Goal: Task Accomplishment & Management: Manage account settings

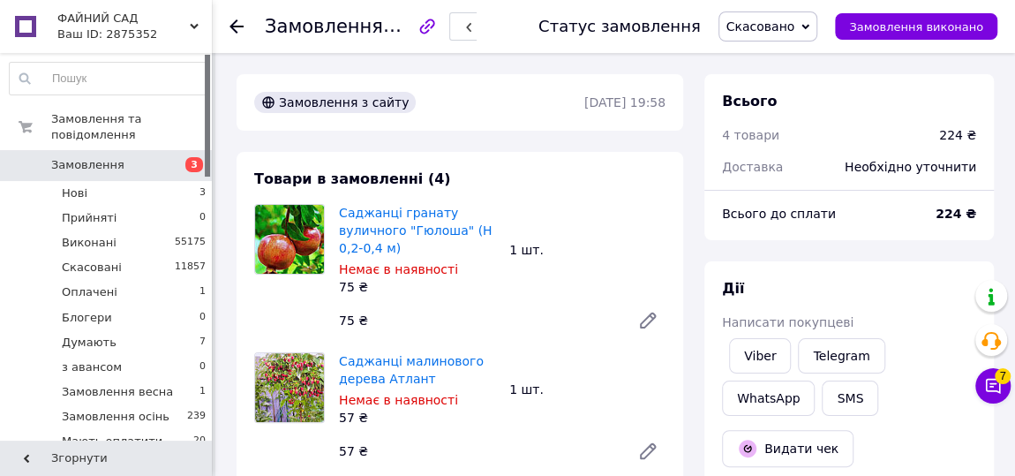
click at [468, 170] on div "Товари в замовленні (4) Саджанці гранату вуличного "Гюлоша" (Н 0,2-0,4 м) Немає…" at bounding box center [460, 466] width 447 height 628
click at [188, 181] on li "Нові 3" at bounding box center [108, 193] width 216 height 25
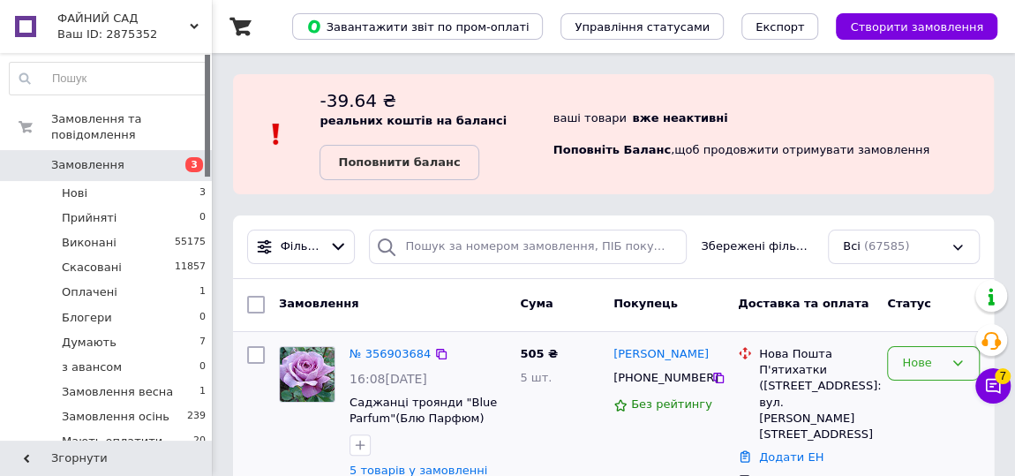
click at [939, 359] on div "Нове" at bounding box center [923, 363] width 42 height 19
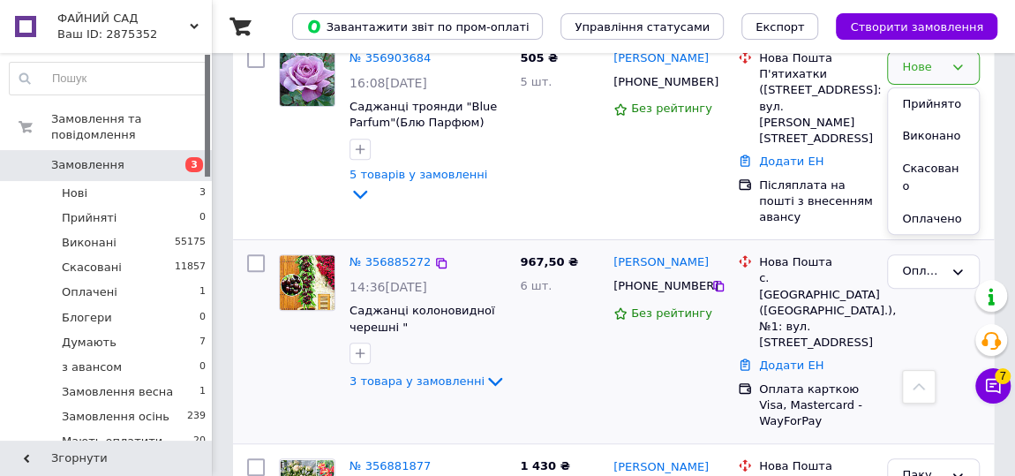
scroll to position [321, 0]
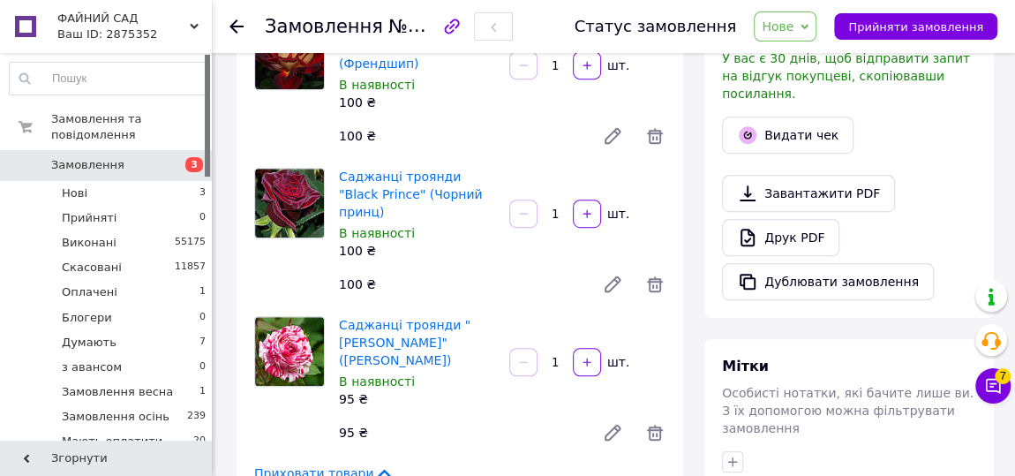
scroll to position [722, 0]
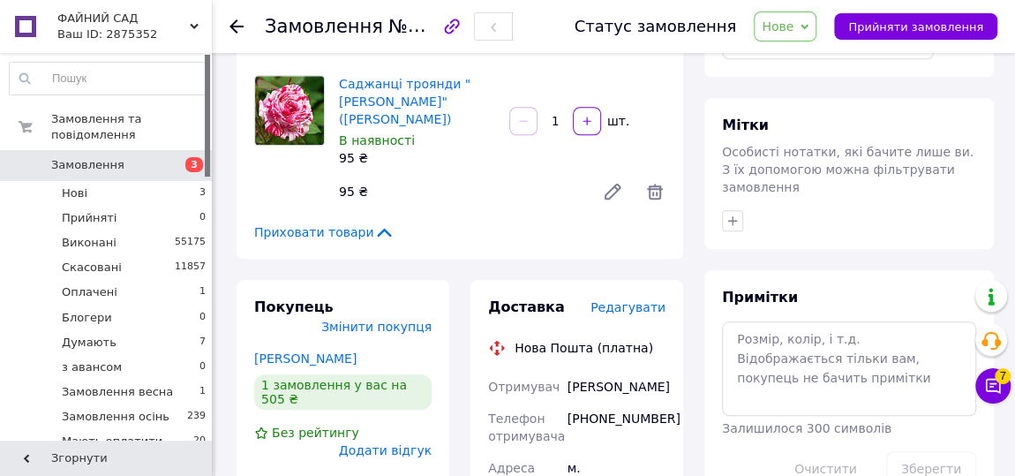
click at [604, 403] on div "[PHONE_NUMBER]" at bounding box center [616, 427] width 105 height 49
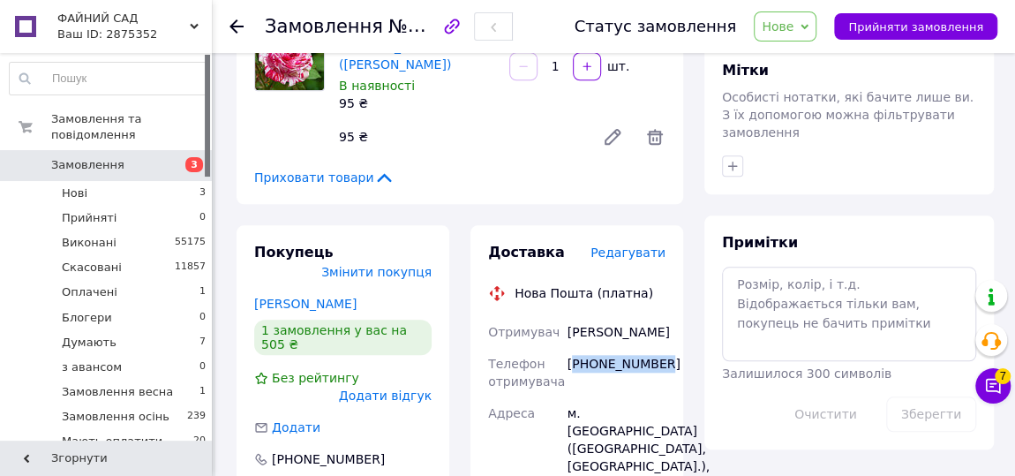
scroll to position [803, 0]
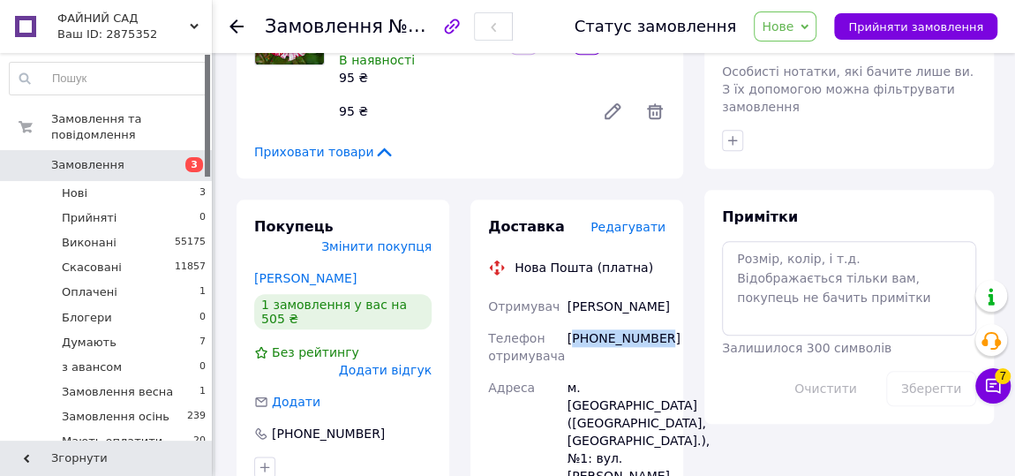
click at [794, 28] on span "Нове" at bounding box center [778, 26] width 32 height 14
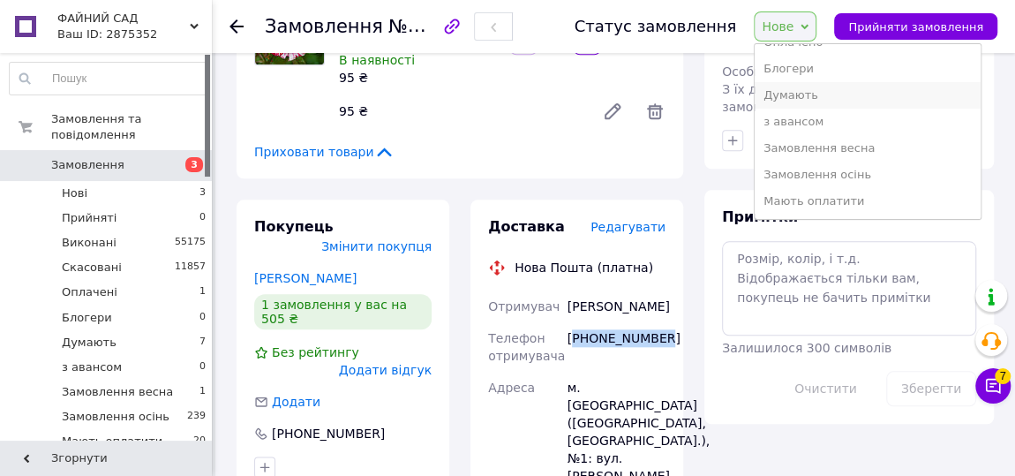
scroll to position [160, 0]
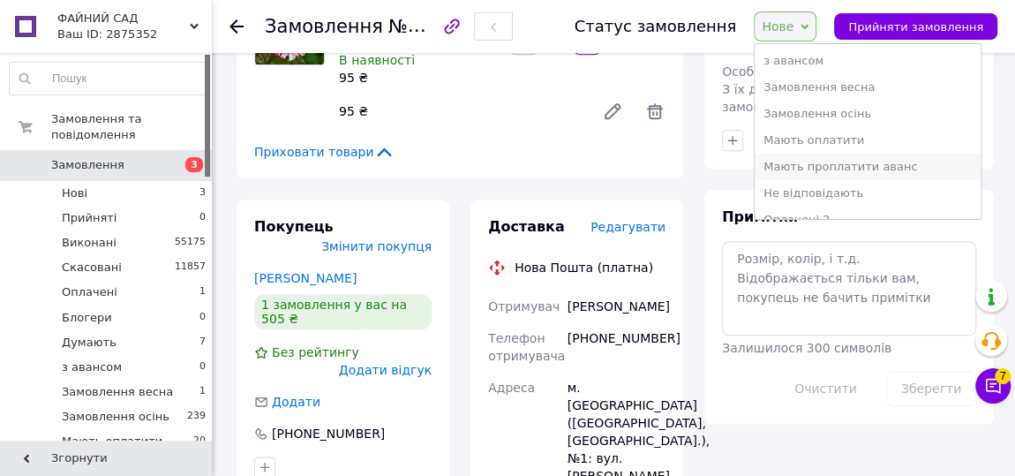
click at [819, 159] on li "Мають проплатити аванс" at bounding box center [867, 167] width 225 height 26
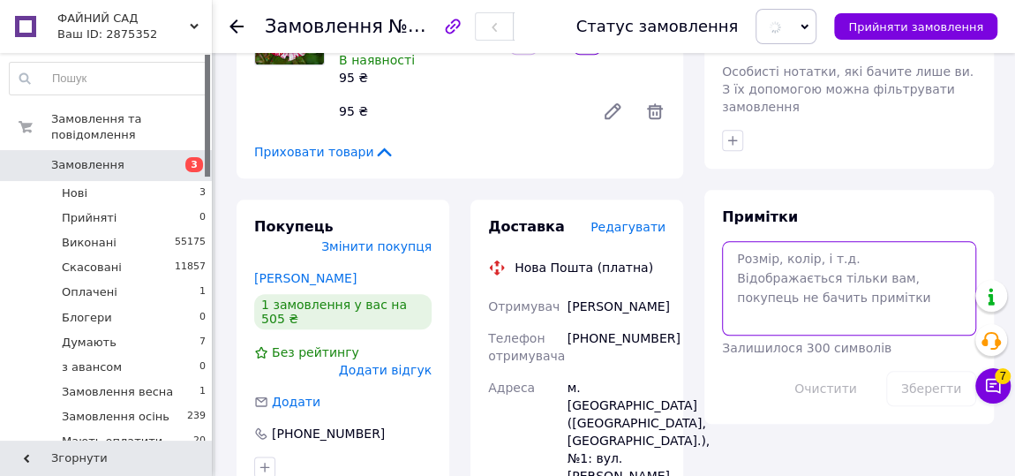
click at [791, 244] on textarea at bounding box center [849, 288] width 254 height 94
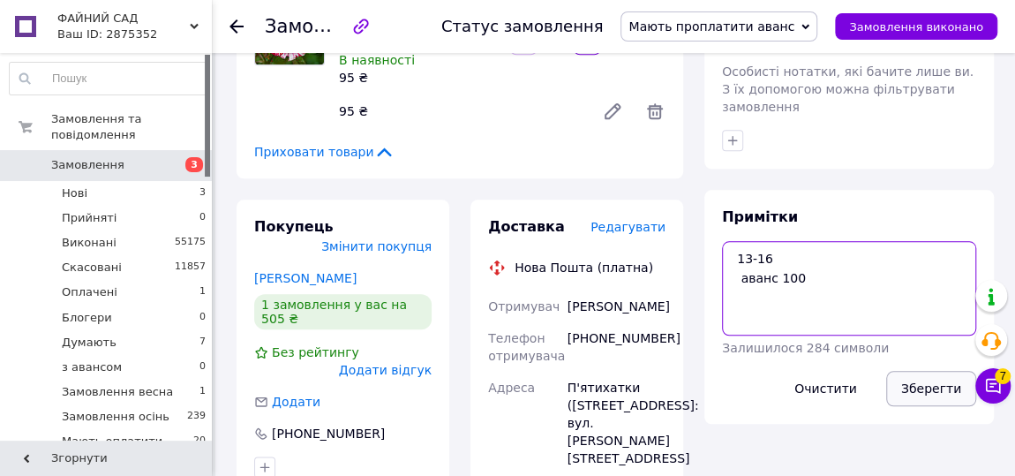
type textarea "13-16 аванс 100"
click at [925, 371] on button "Зберегти" at bounding box center [932, 388] width 90 height 35
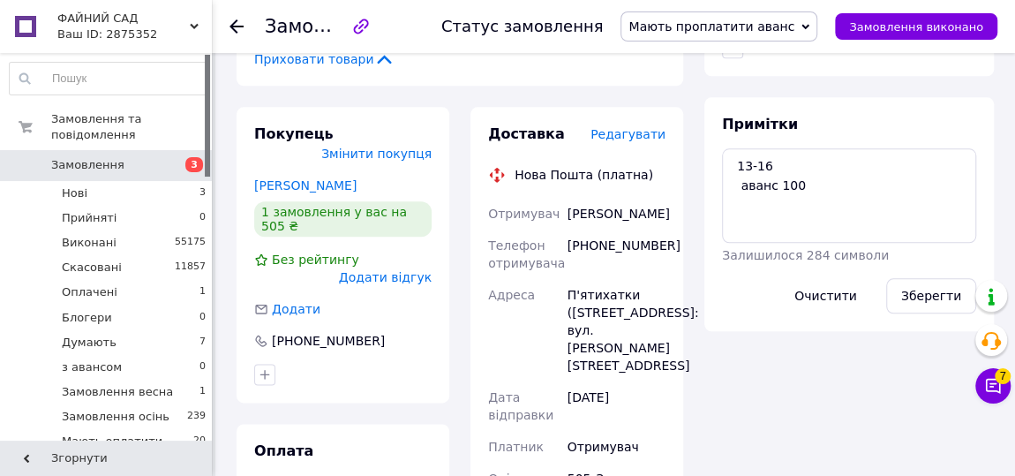
scroll to position [962, 0]
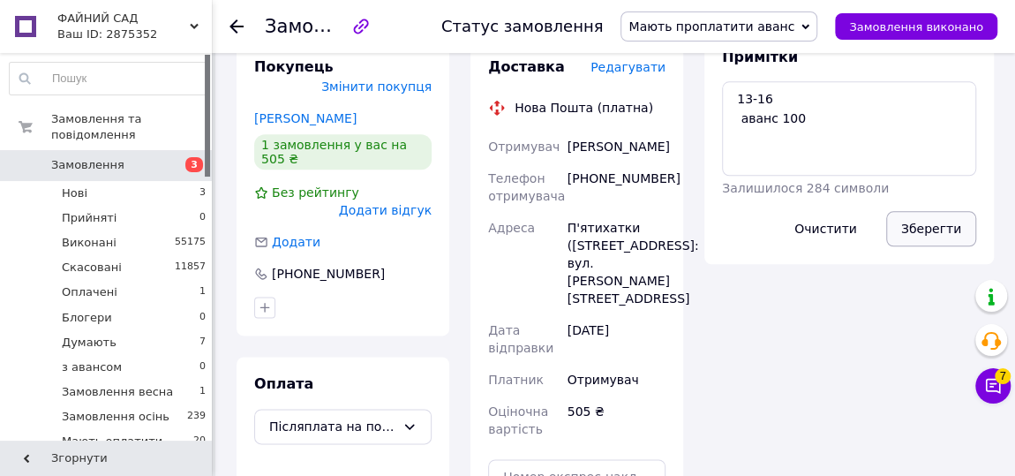
click at [932, 211] on button "Зберегти" at bounding box center [932, 228] width 90 height 35
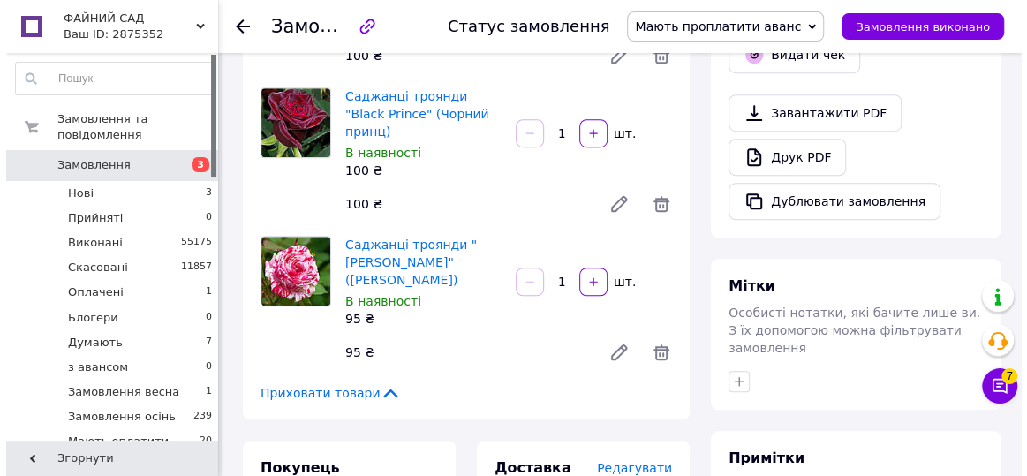
scroll to position [160, 0]
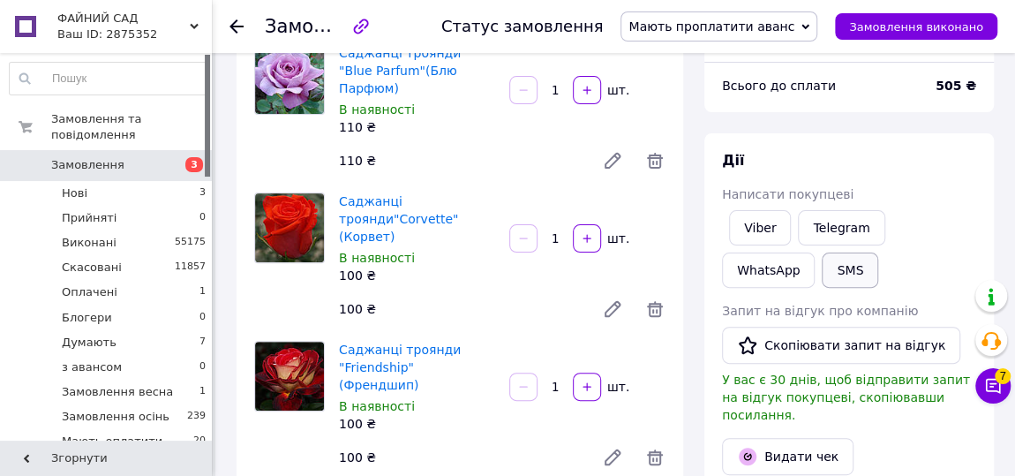
click at [822, 269] on button "SMS" at bounding box center [850, 270] width 57 height 35
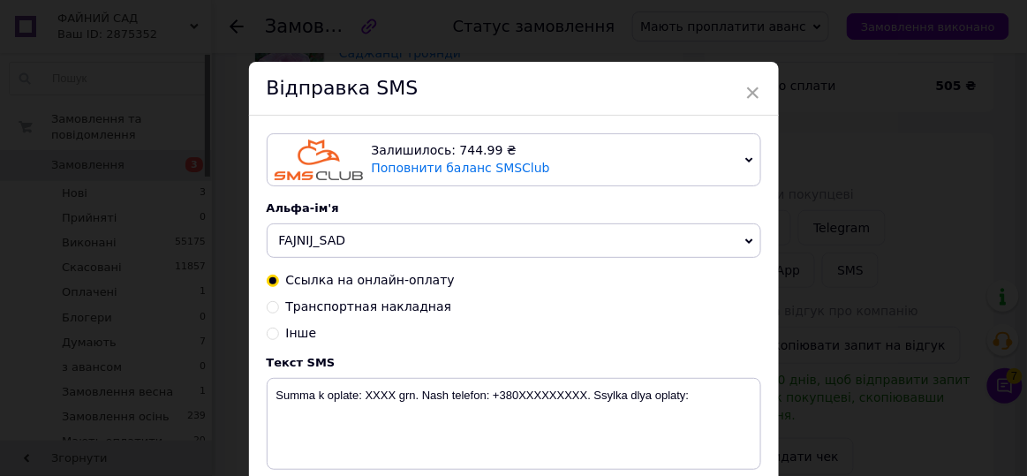
click at [273, 333] on input "Інше" at bounding box center [273, 332] width 12 height 12
radio input "true"
radio input "false"
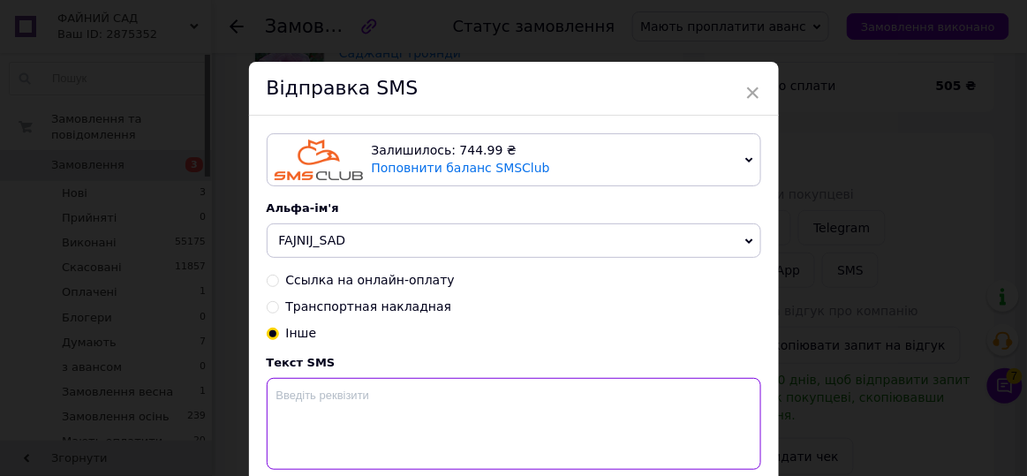
click at [310, 391] on textarea at bounding box center [514, 424] width 494 height 92
paste textarea "ФОП Базелюк Тетяна Василівна Код отримувача (ЄДРПОУ): 0000000000 Тип документа …"
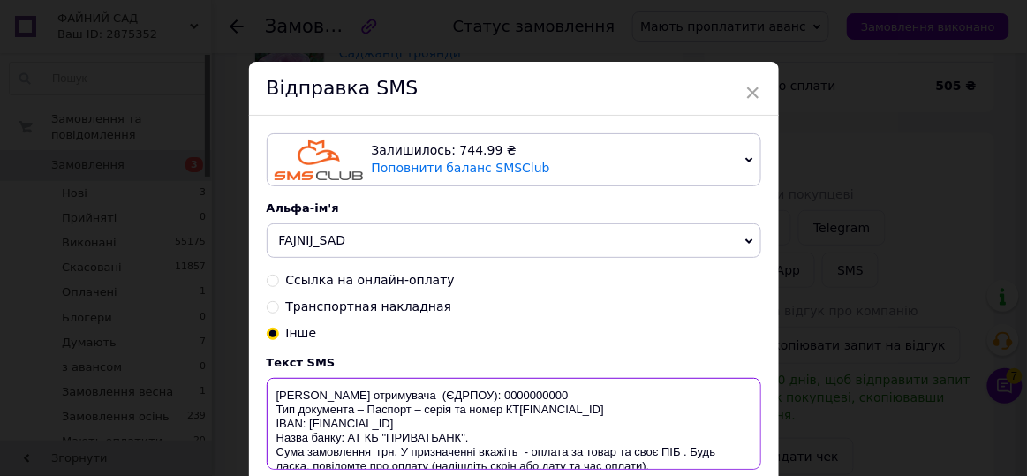
scroll to position [46, 0]
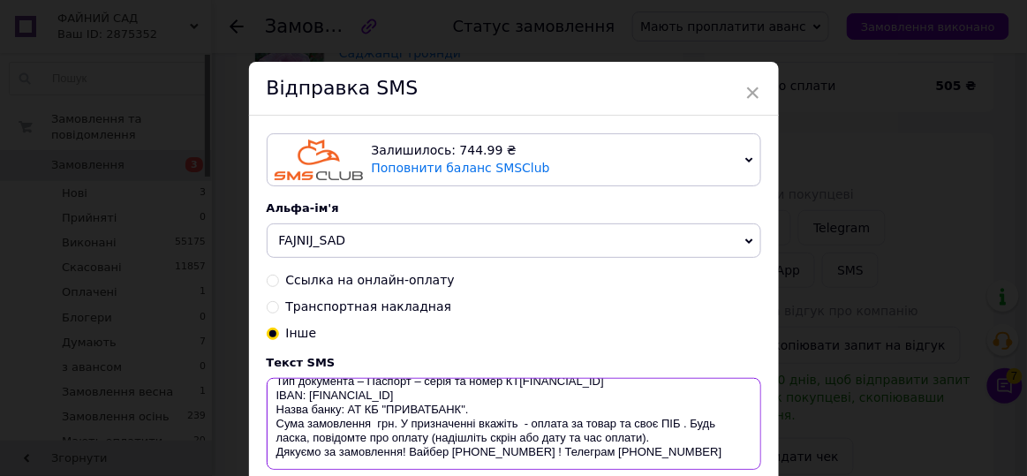
click at [372, 423] on textarea "ФОП Базелюк Тетяна Василівна Код отримувача (ЄДРПОУ): 0000000000 Тип документа …" at bounding box center [514, 424] width 494 height 92
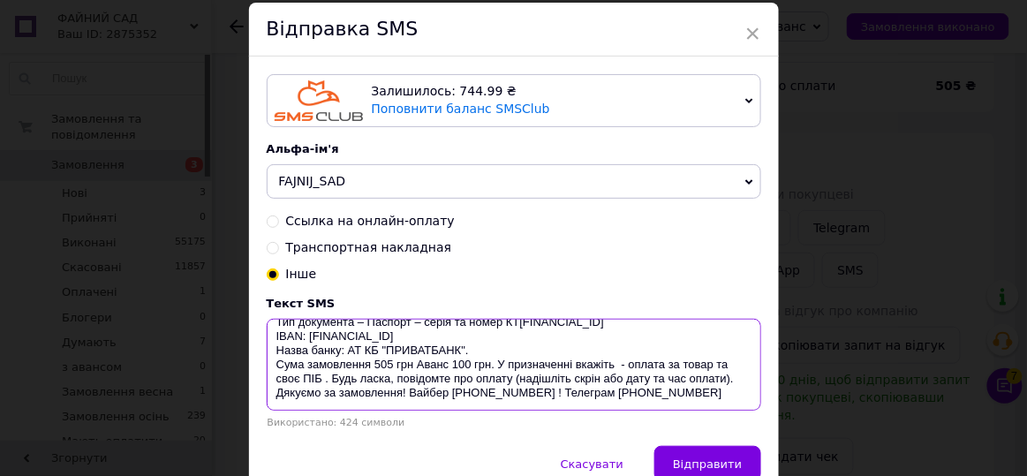
scroll to position [145, 0]
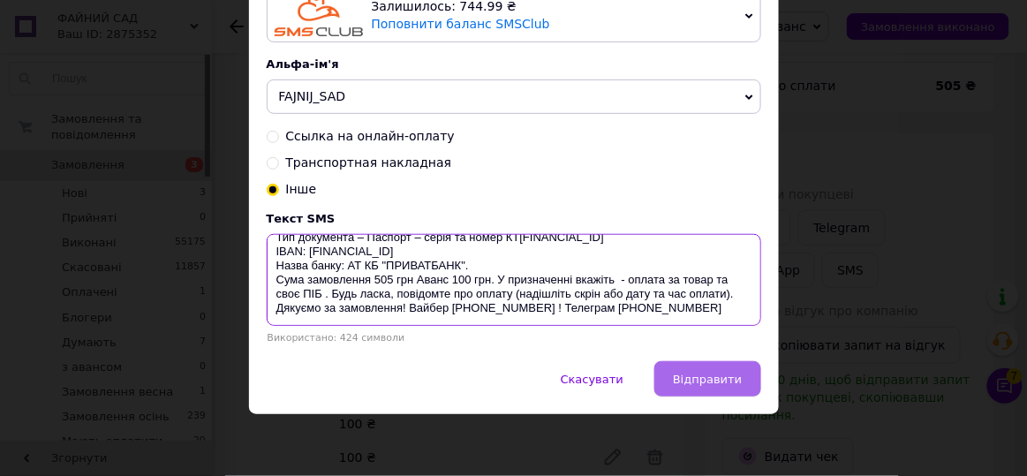
type textarea "ФОП Базелюк Тетяна Василівна Код отримувача (ЄДРПОУ): 0000000000 Тип документа …"
click at [741, 380] on button "Відправити" at bounding box center [707, 378] width 106 height 35
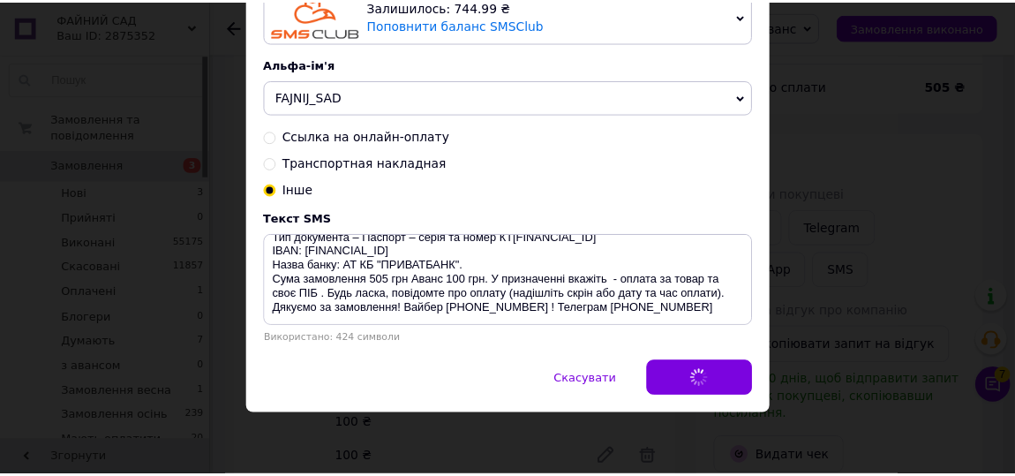
scroll to position [0, 0]
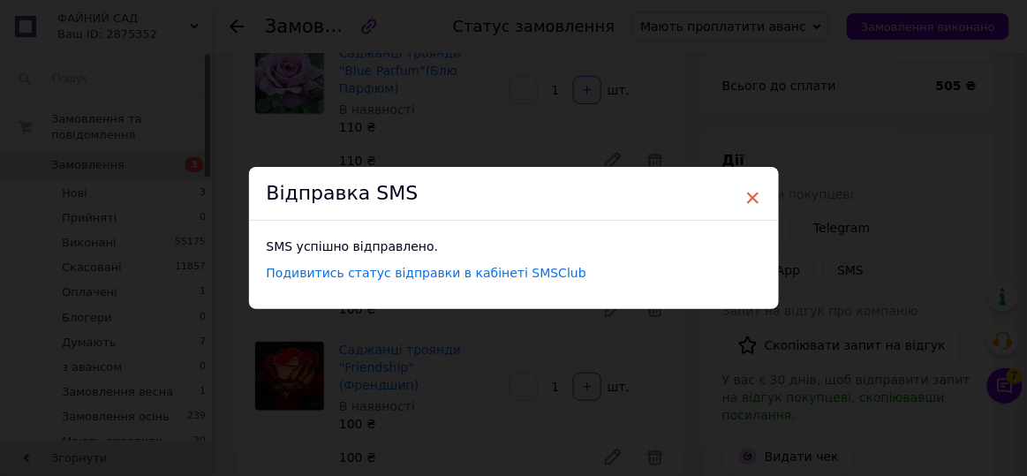
click at [750, 199] on span "×" at bounding box center [753, 198] width 16 height 30
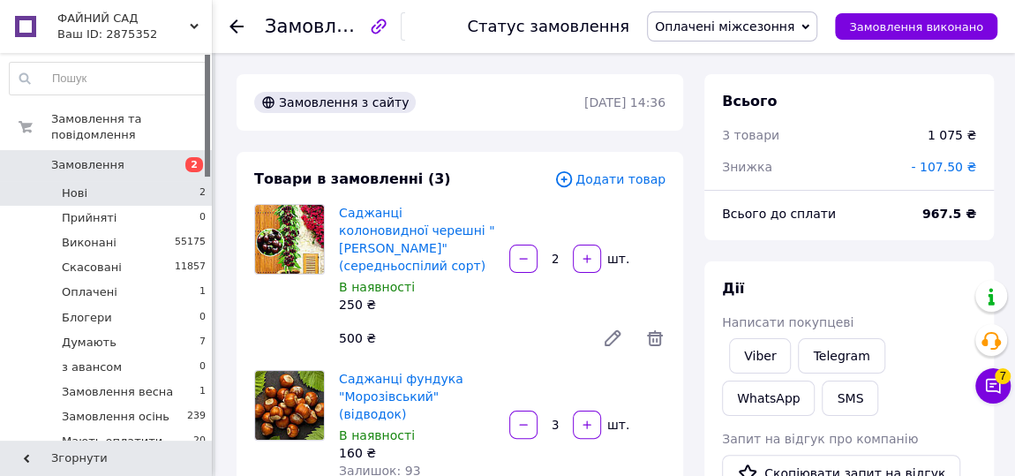
click at [148, 185] on li "Нові 2" at bounding box center [108, 193] width 216 height 25
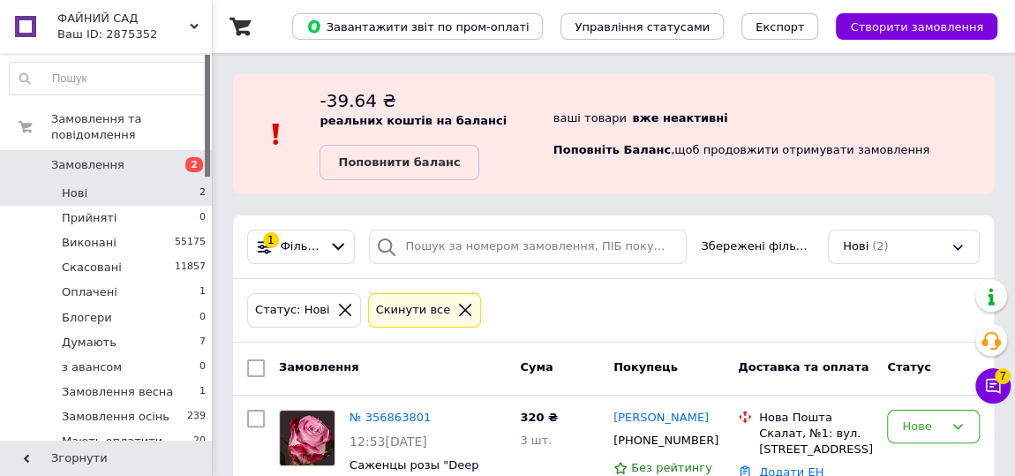
click at [339, 305] on icon at bounding box center [345, 310] width 12 height 12
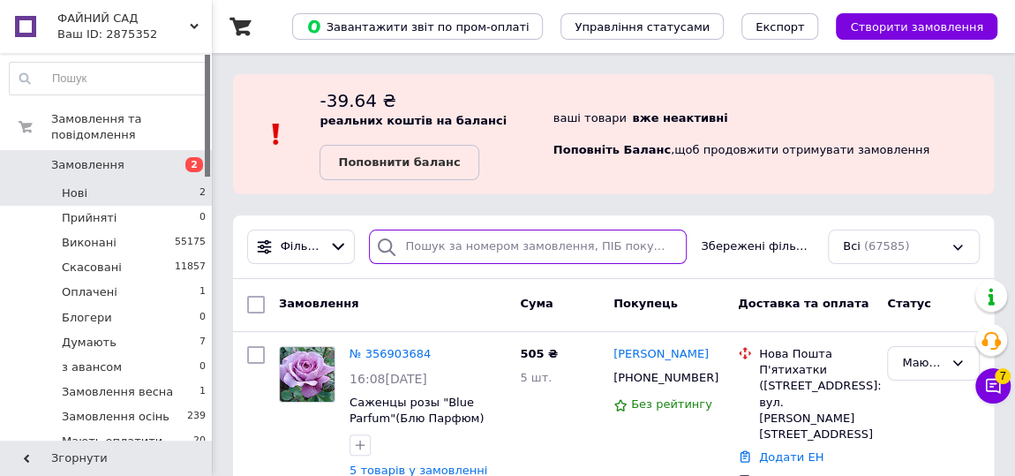
click at [432, 246] on input "search" at bounding box center [528, 247] width 318 height 34
paste input "0682247687"
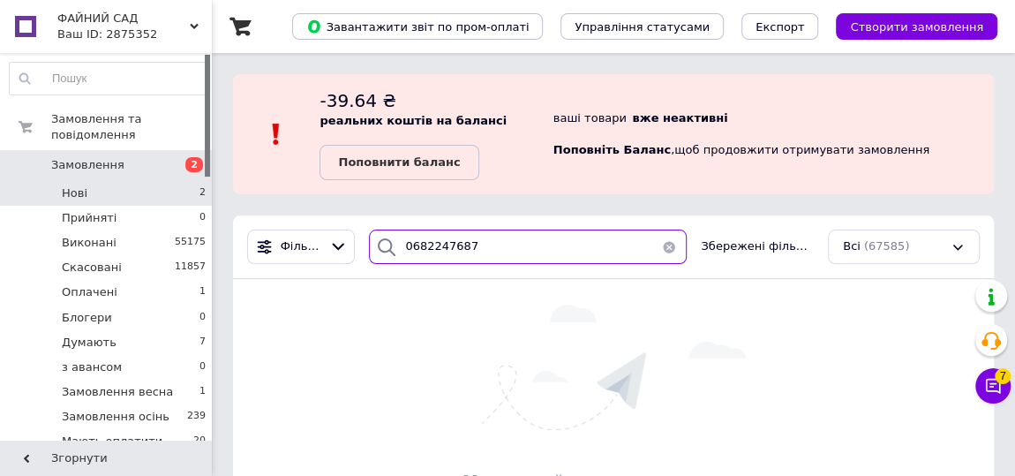
drag, startPoint x: 469, startPoint y: 250, endPoint x: 388, endPoint y: 254, distance: 81.4
click at [388, 254] on div "0682247687" at bounding box center [528, 247] width 318 height 34
paste input "8164280"
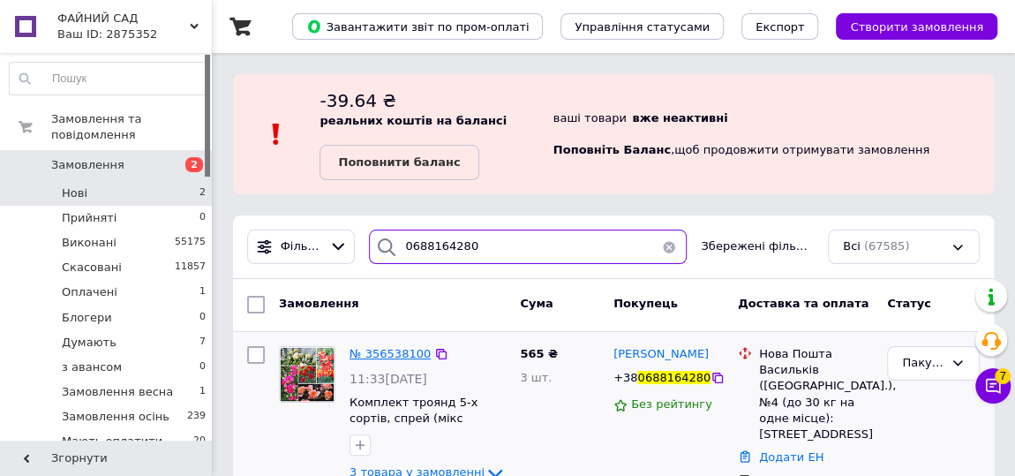
type input "0688164280"
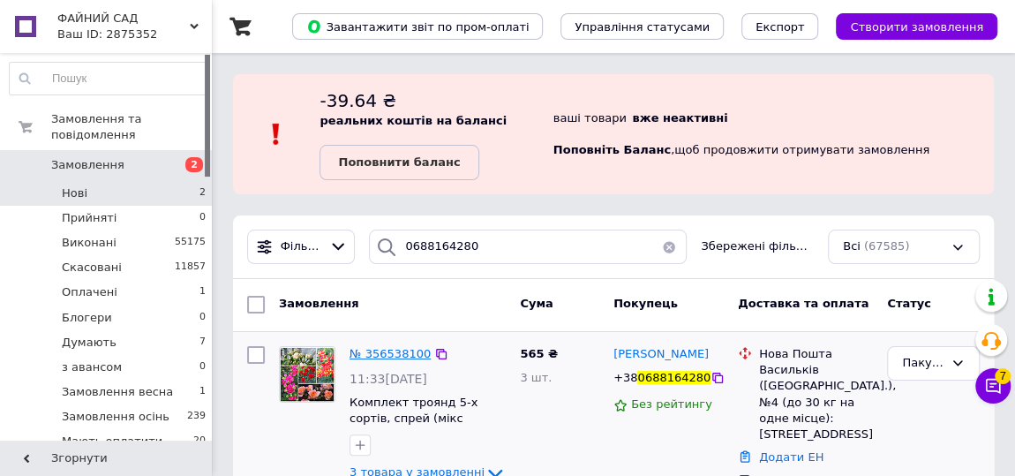
click at [386, 359] on span "№ 356538100" at bounding box center [390, 353] width 81 height 13
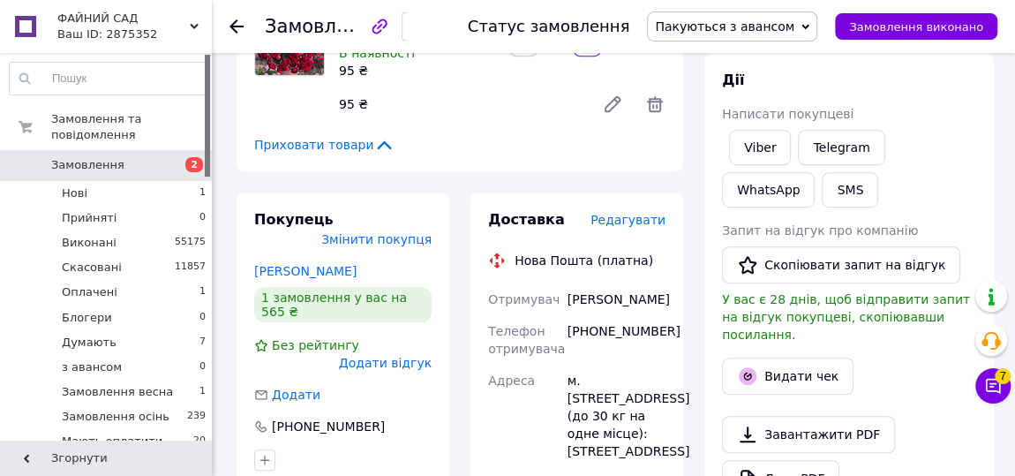
scroll to position [562, 0]
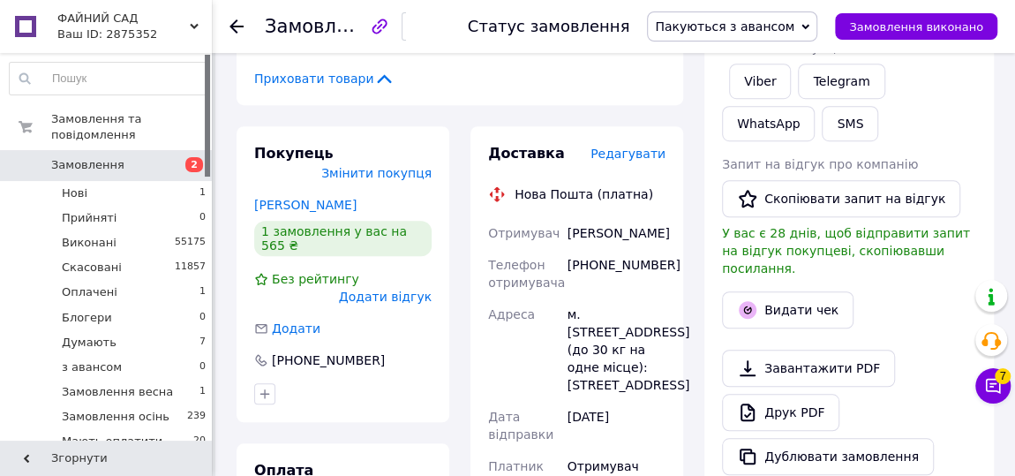
click at [610, 272] on div "+380688164280" at bounding box center [616, 273] width 105 height 49
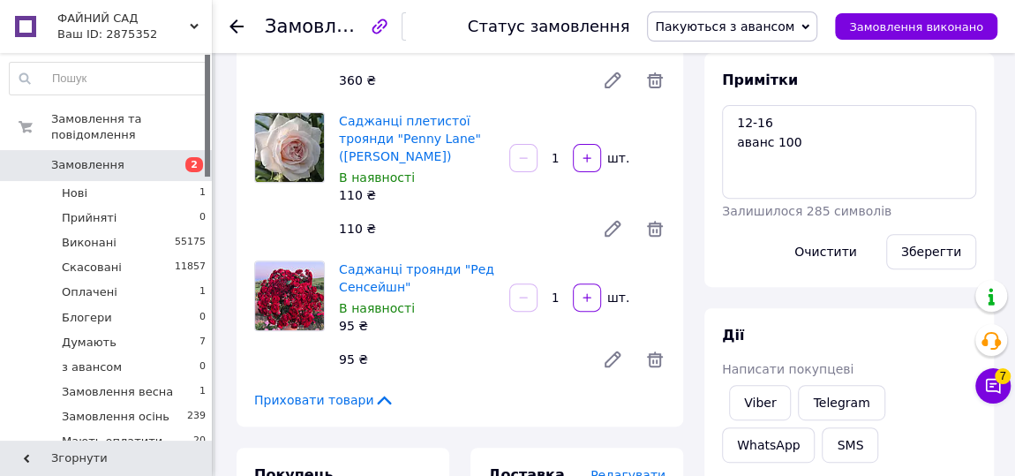
scroll to position [0, 0]
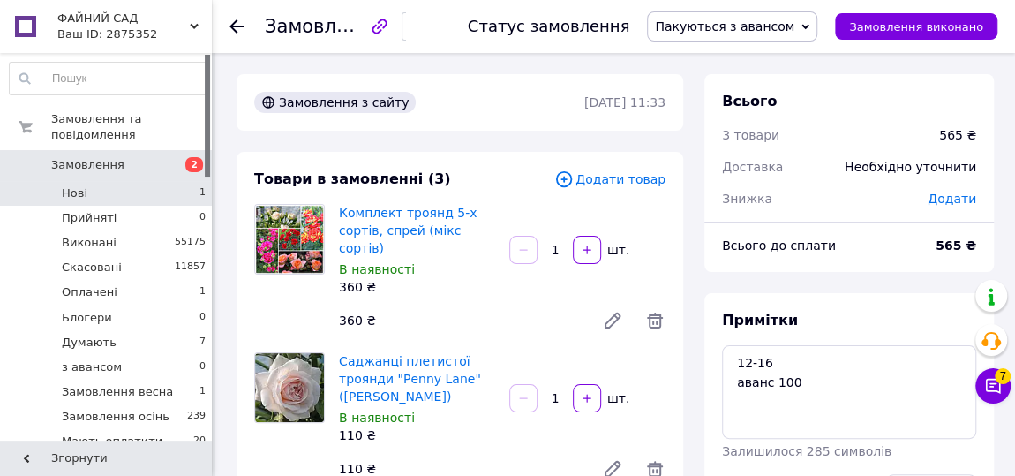
click at [125, 182] on li "Нові 1" at bounding box center [108, 193] width 216 height 25
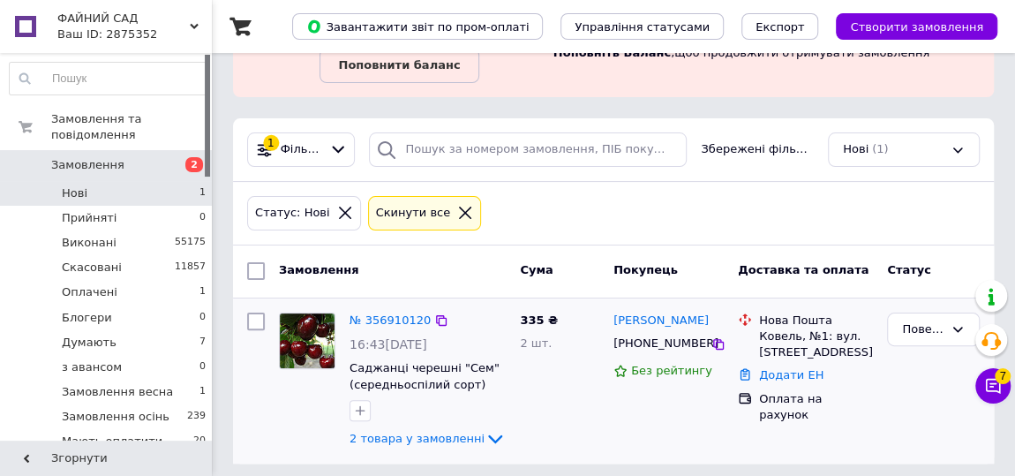
scroll to position [103, 0]
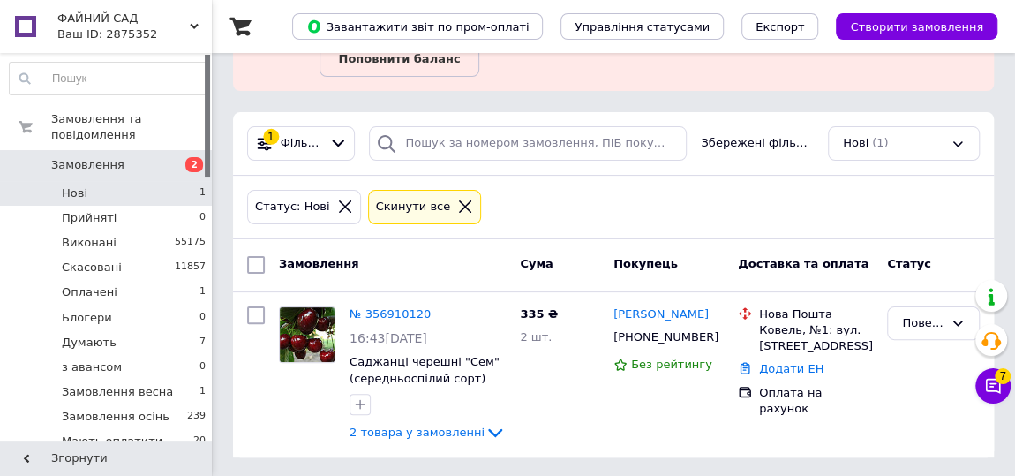
click at [337, 201] on icon at bounding box center [345, 207] width 16 height 16
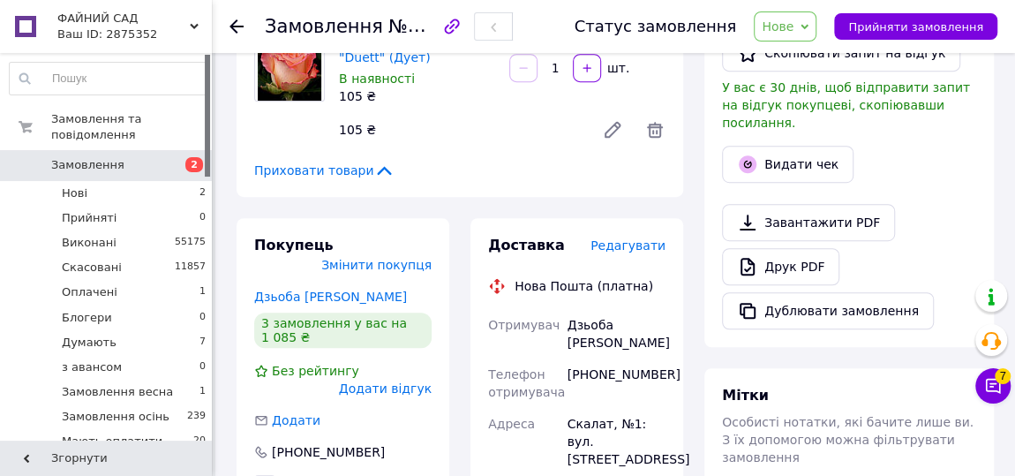
scroll to position [642, 0]
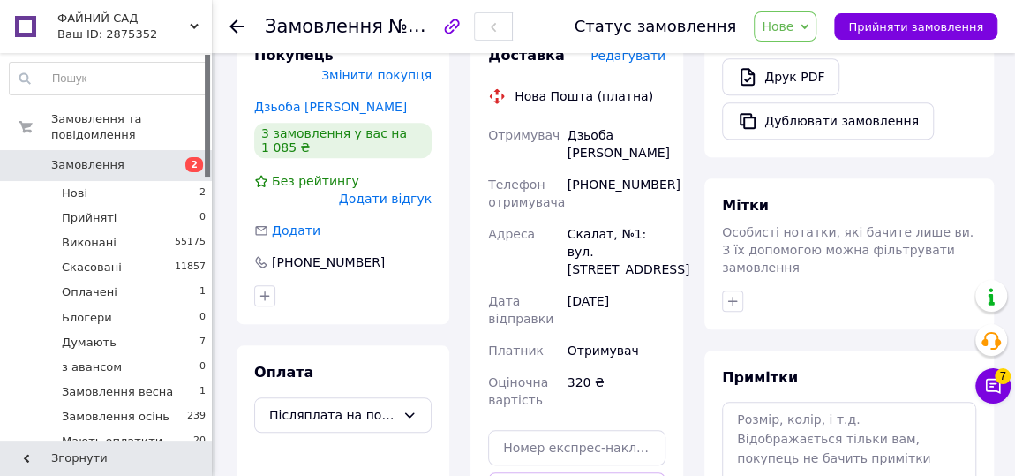
click at [609, 169] on div "+380979736506" at bounding box center [616, 193] width 105 height 49
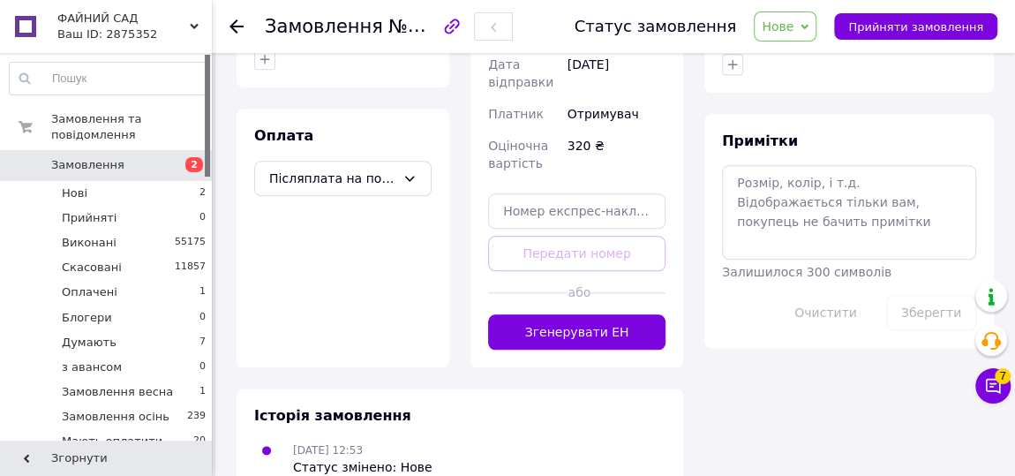
scroll to position [478, 0]
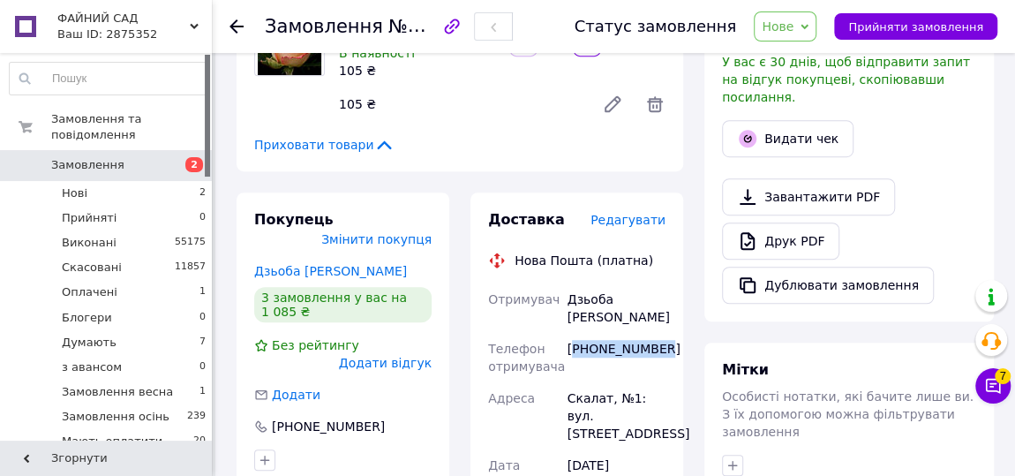
click at [794, 21] on span "Нове" at bounding box center [778, 26] width 32 height 14
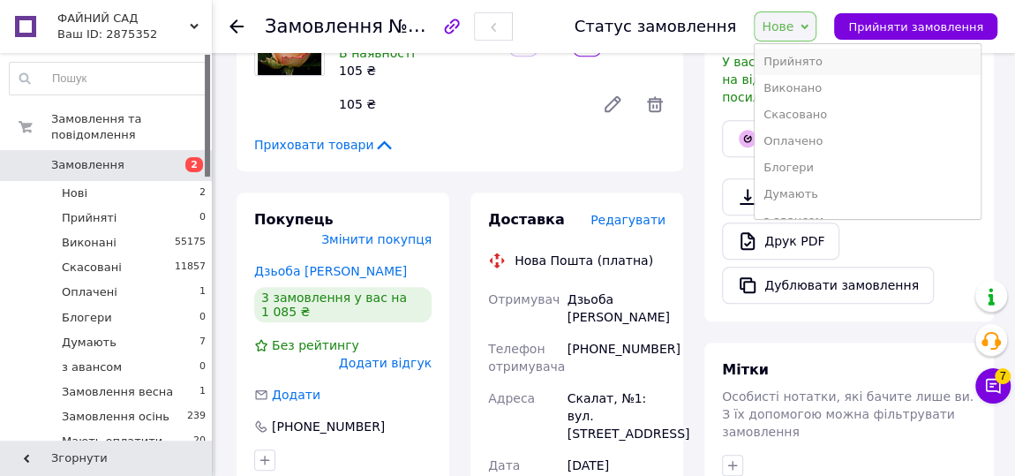
click at [797, 57] on li "Прийнято" at bounding box center [867, 62] width 225 height 26
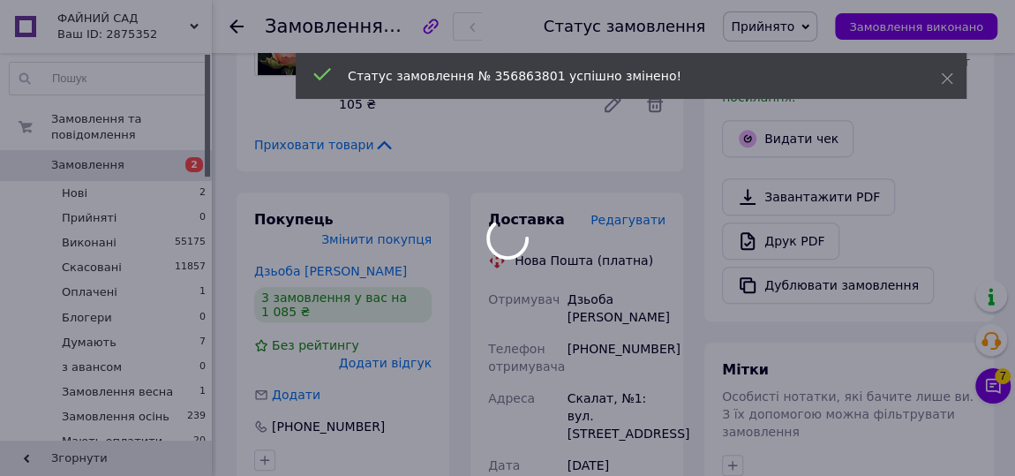
scroll to position [798, 0]
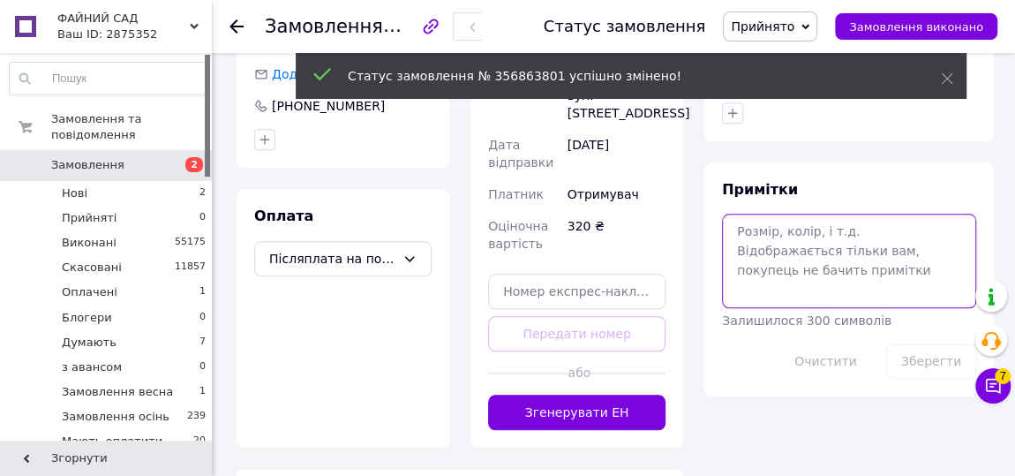
click at [761, 254] on textarea at bounding box center [849, 261] width 254 height 94
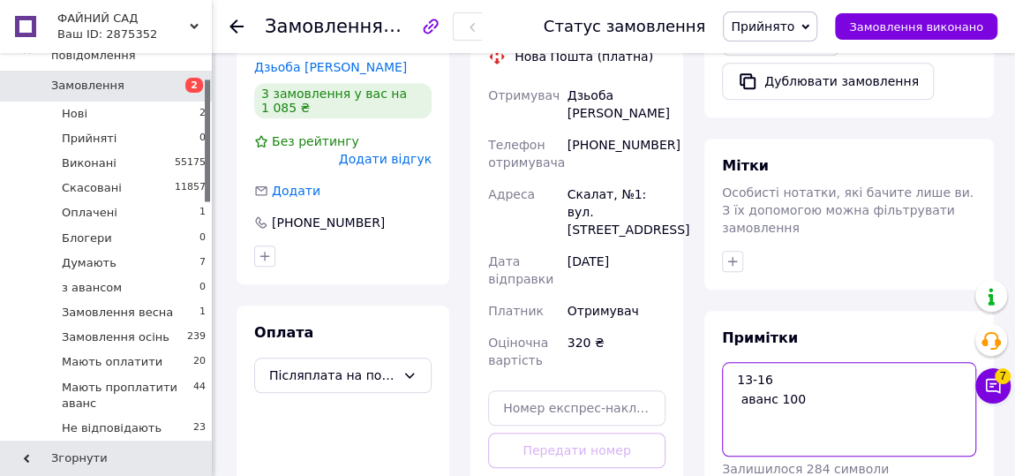
scroll to position [760, 0]
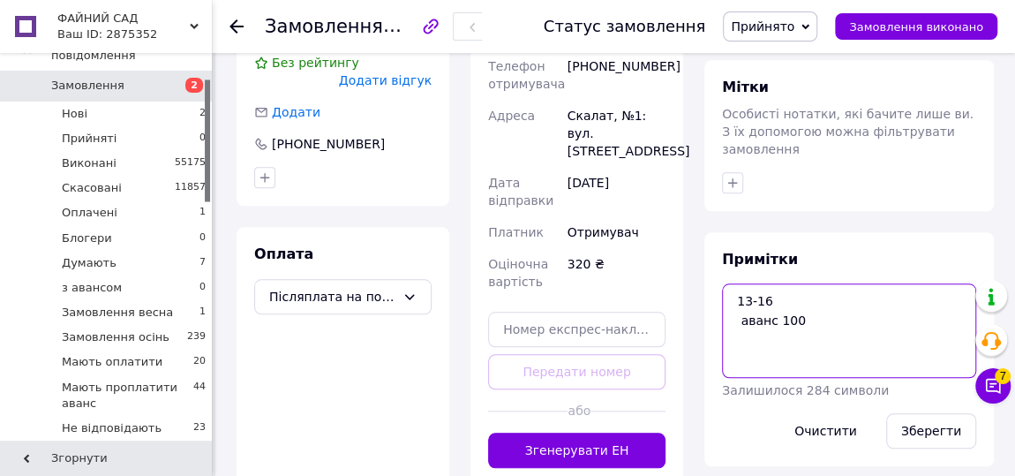
type textarea "13-16 аванс 100"
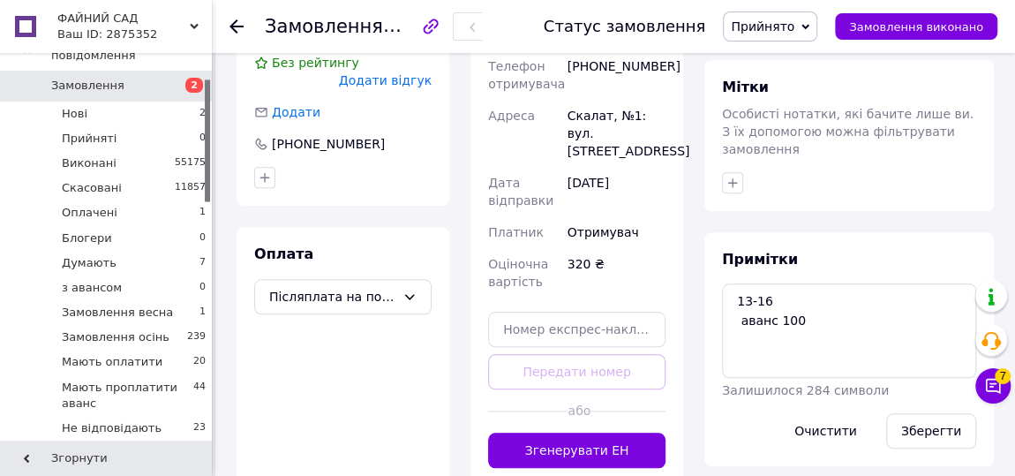
click at [787, 23] on span "Прийнято" at bounding box center [763, 26] width 64 height 14
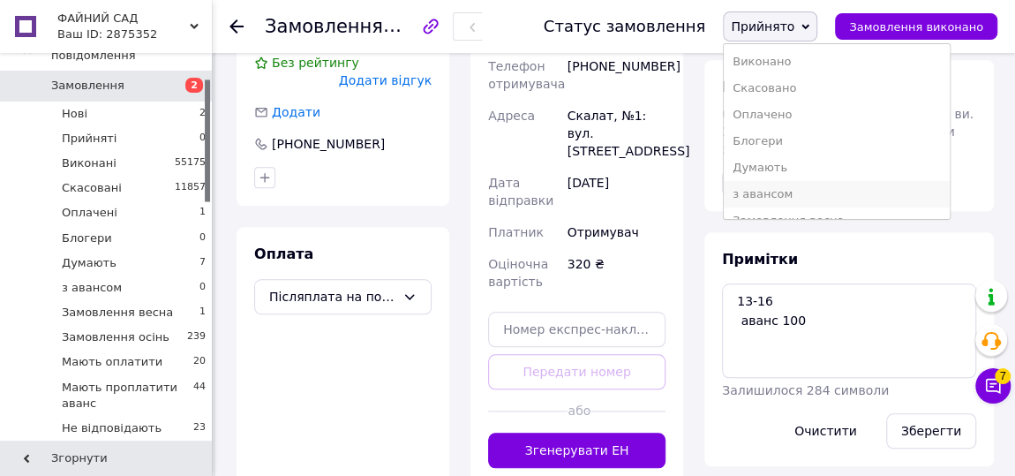
scroll to position [160, 0]
click at [810, 159] on li "Не відповідають" at bounding box center [836, 167] width 225 height 26
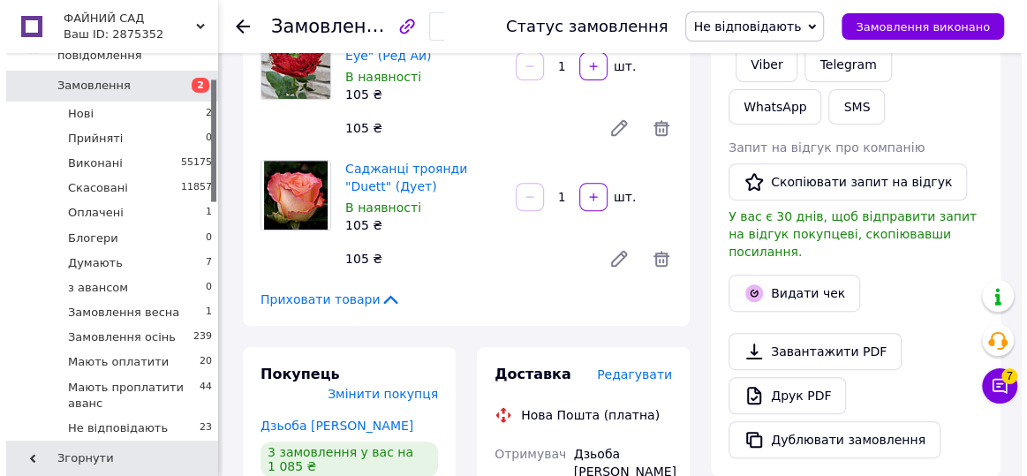
scroll to position [118, 0]
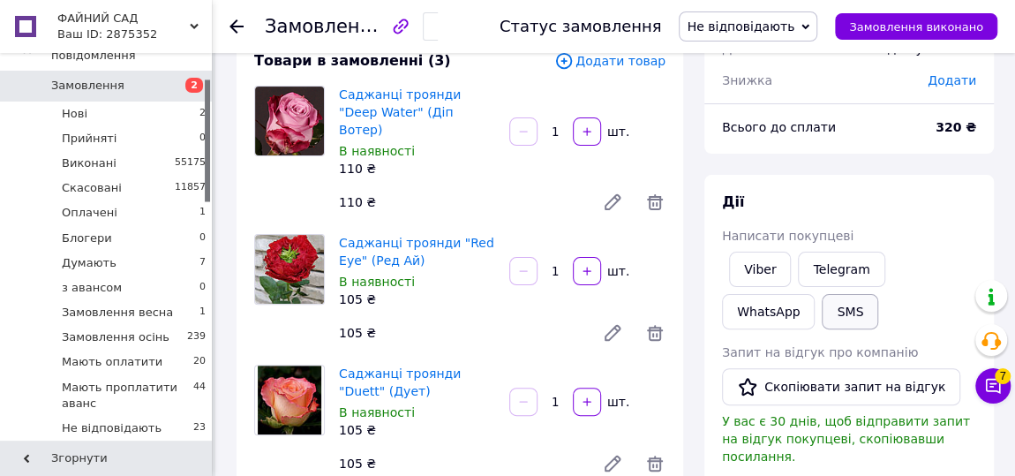
click at [822, 318] on button "SMS" at bounding box center [850, 311] width 57 height 35
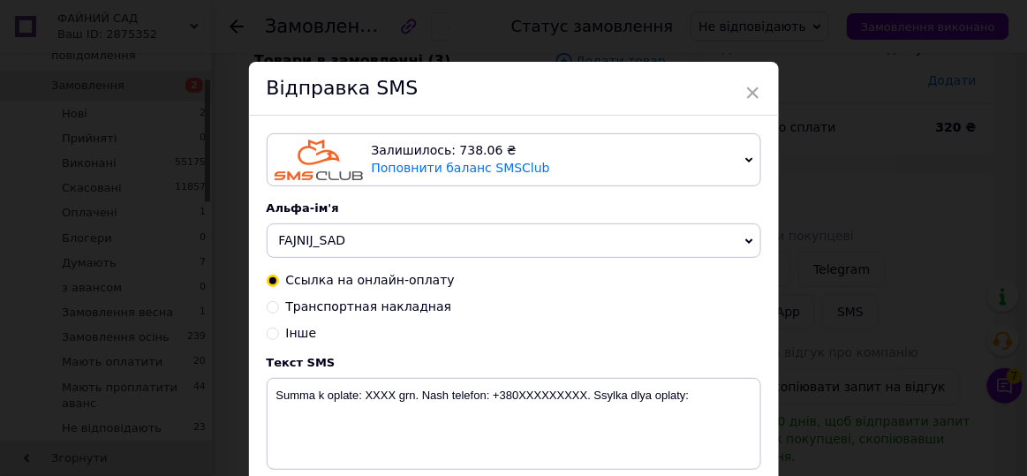
click at [274, 336] on input "Інше" at bounding box center [273, 332] width 12 height 12
radio input "true"
radio input "false"
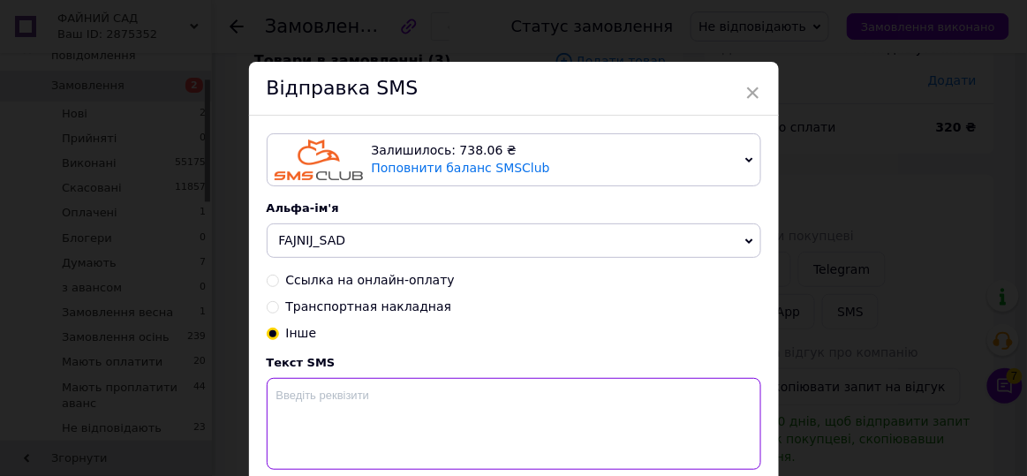
click at [299, 385] on textarea at bounding box center [514, 424] width 494 height 92
paste textarea "Доброго дня! На жаль, ми не змогли до Вас додзвонитися! Для підтвердження замов…"
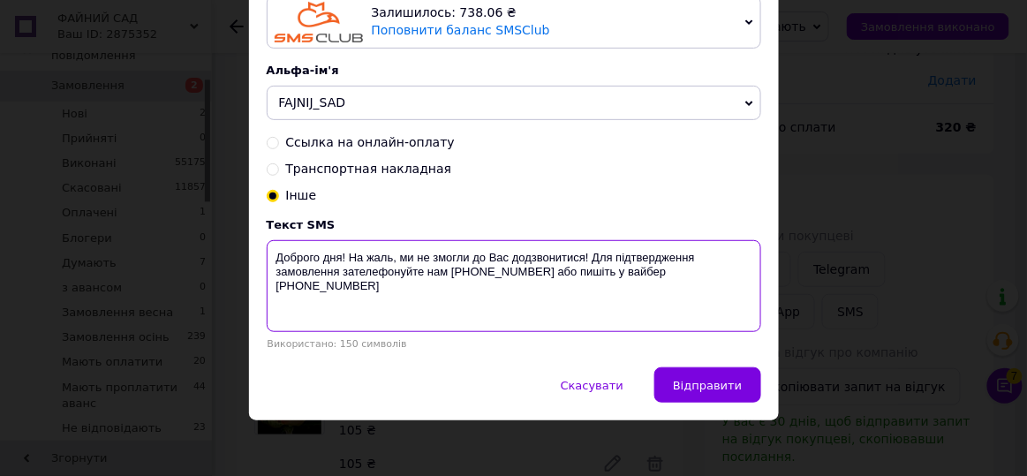
scroll to position [145, 0]
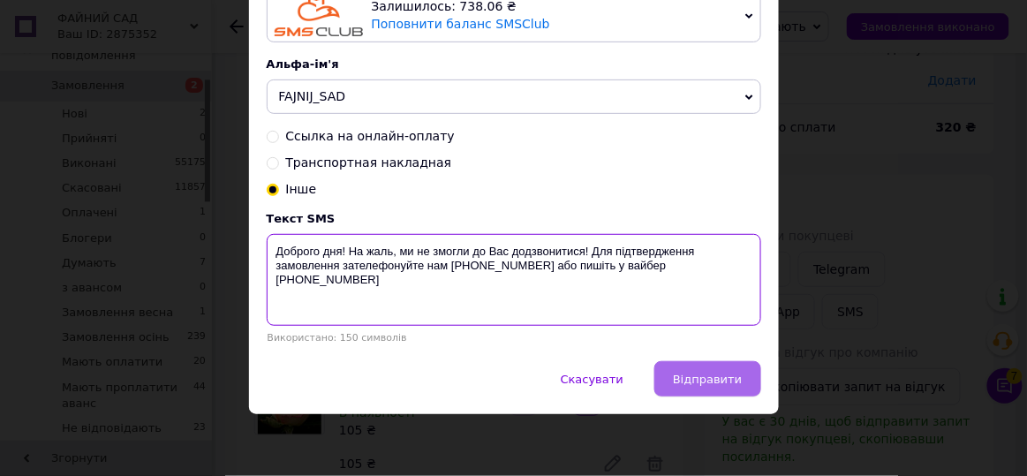
type textarea "Доброго дня! На жаль, ми не змогли до Вас додзвонитися! Для підтвердження замов…"
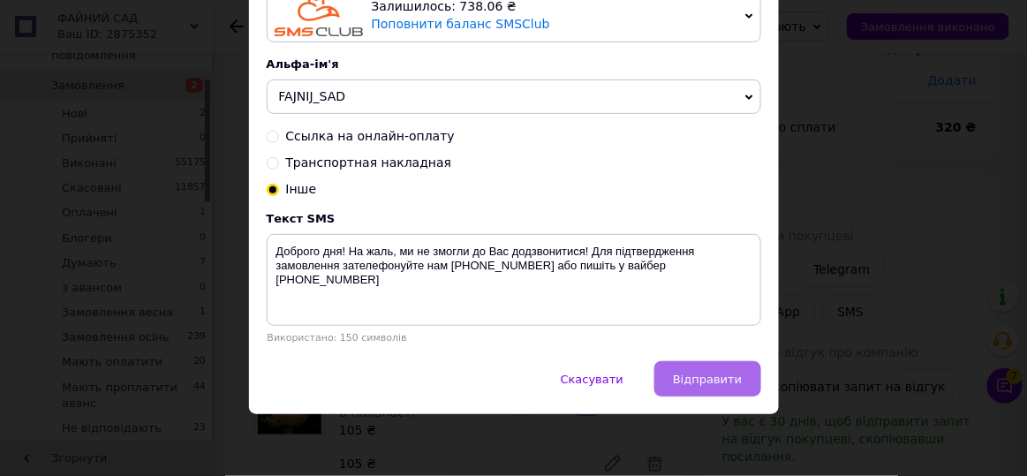
click at [691, 379] on span "Відправити" at bounding box center [707, 379] width 69 height 13
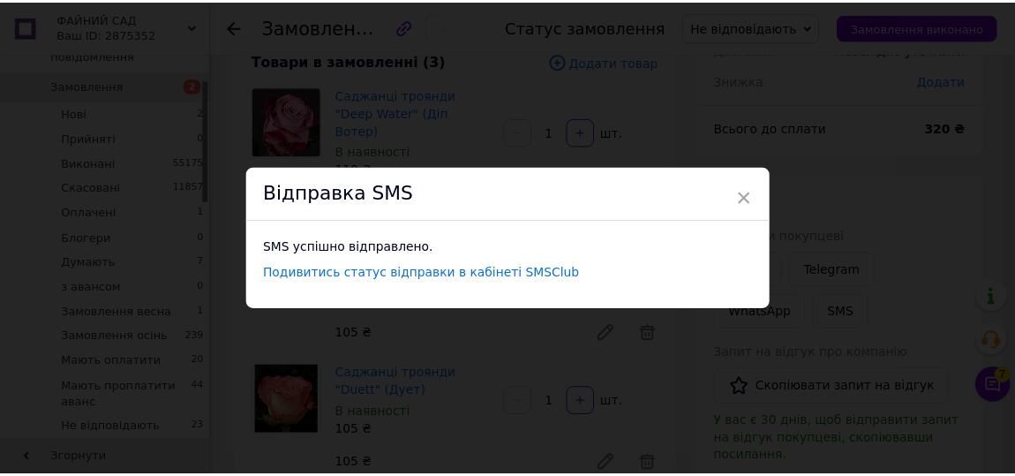
scroll to position [0, 0]
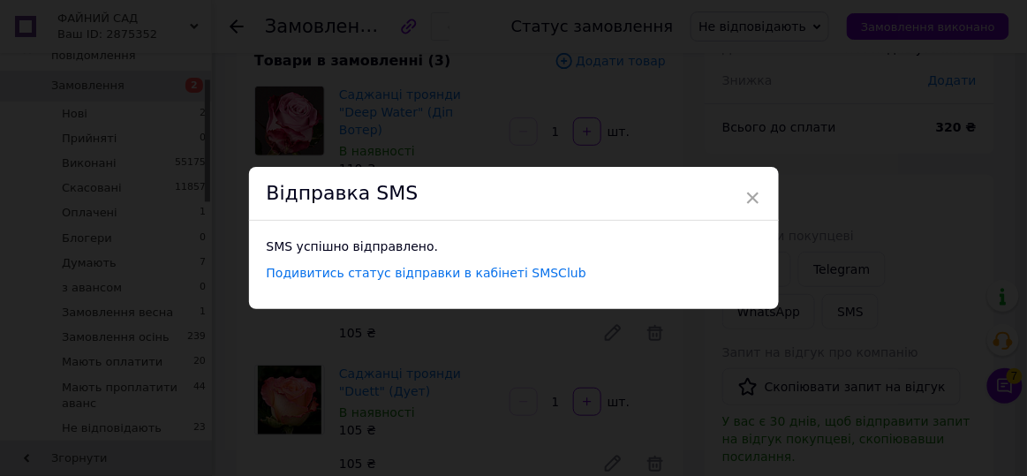
click at [723, 132] on div "× Відправка SMS SMS успішно відправлено. Подивитись статус відправки в кабінеті…" at bounding box center [513, 238] width 1027 height 476
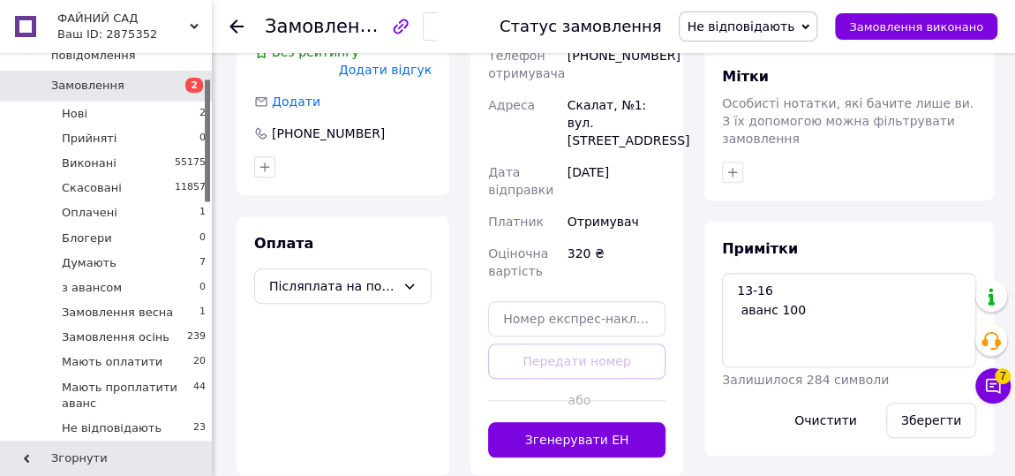
scroll to position [600, 0]
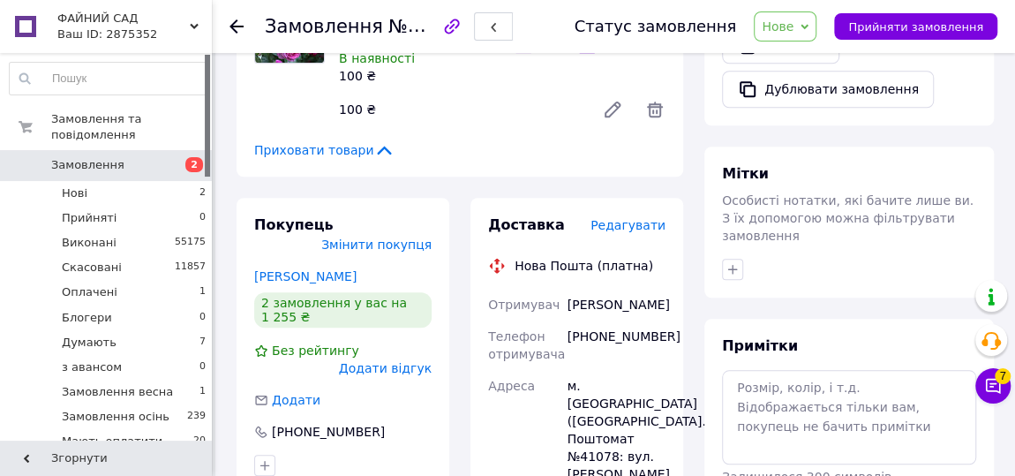
scroll to position [803, 0]
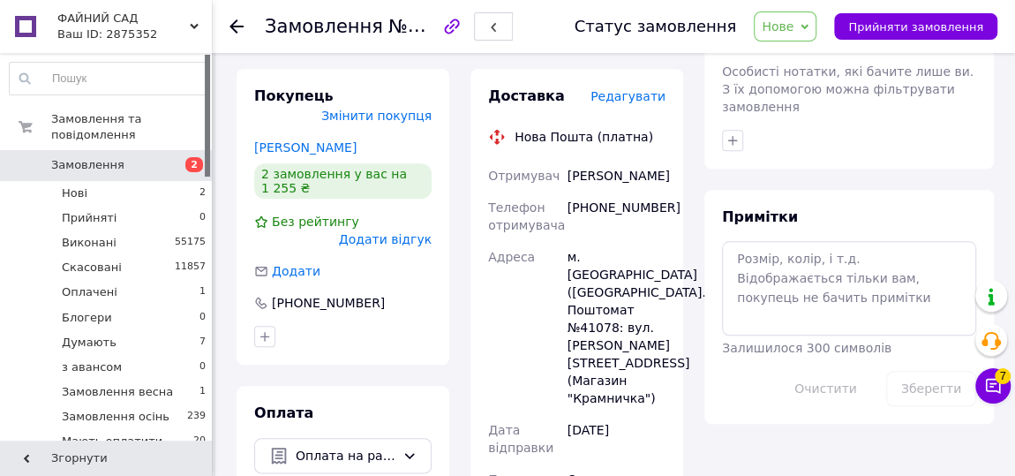
click at [594, 192] on div "[PHONE_NUMBER]" at bounding box center [616, 216] width 105 height 49
click at [749, 241] on textarea at bounding box center [849, 288] width 254 height 94
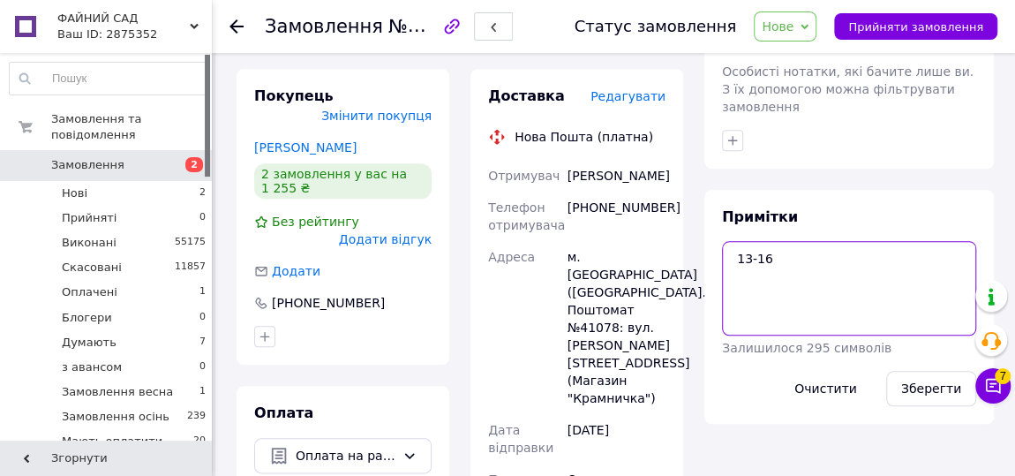
type textarea "13-16"
click at [796, 36] on span "Нове" at bounding box center [785, 26] width 63 height 30
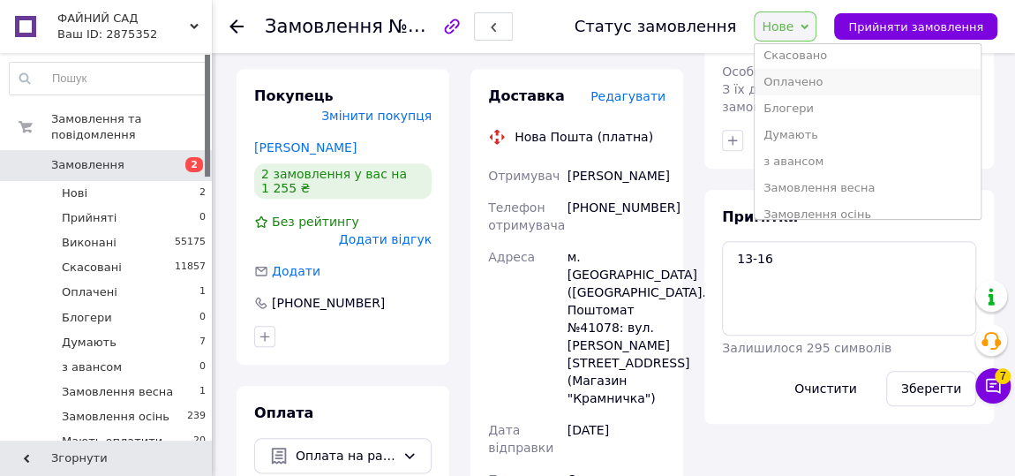
scroll to position [160, 0]
click at [827, 193] on li "Не відповідають" at bounding box center [867, 193] width 225 height 26
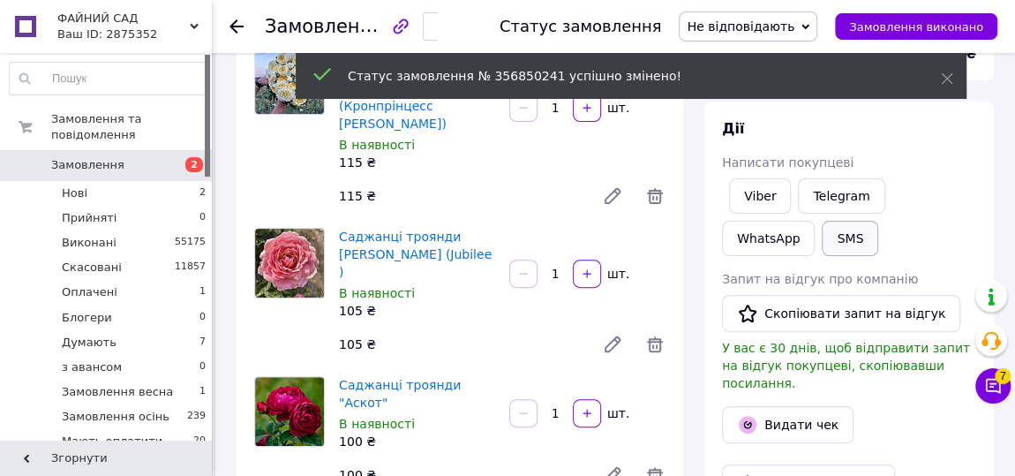
click at [822, 245] on button "SMS" at bounding box center [850, 238] width 57 height 35
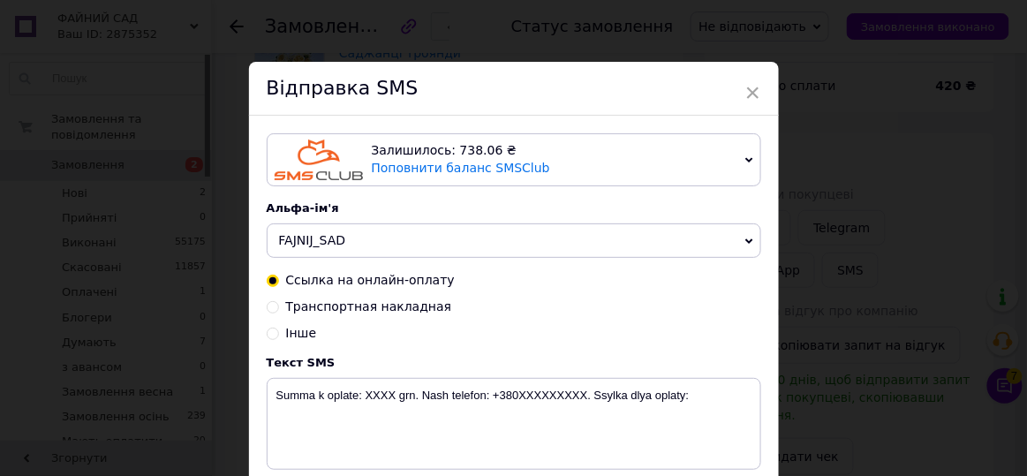
click at [274, 335] on input "Інше" at bounding box center [273, 332] width 12 height 12
radio input "true"
radio input "false"
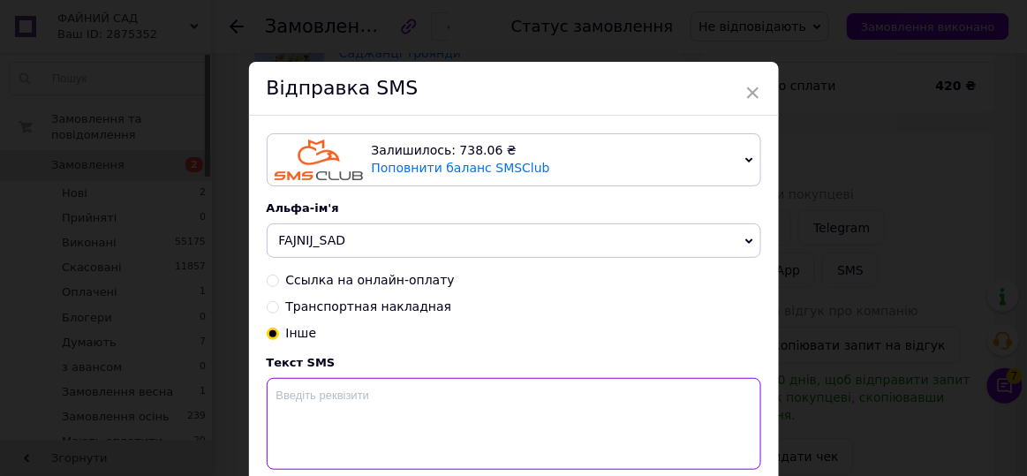
click at [312, 404] on textarea at bounding box center [514, 424] width 494 height 92
paste textarea "Доброго дня! На жаль, ми не змогли до Вас додзвонитися! Для підтвердження замов…"
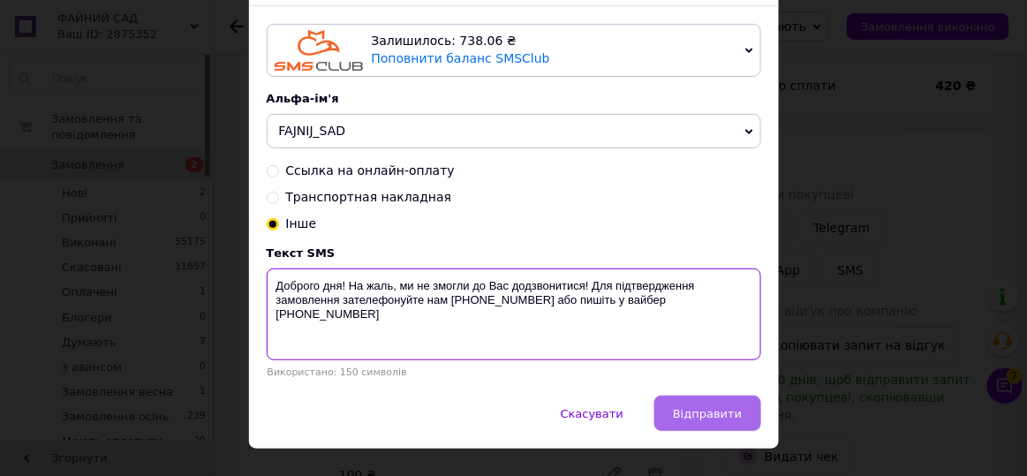
scroll to position [145, 0]
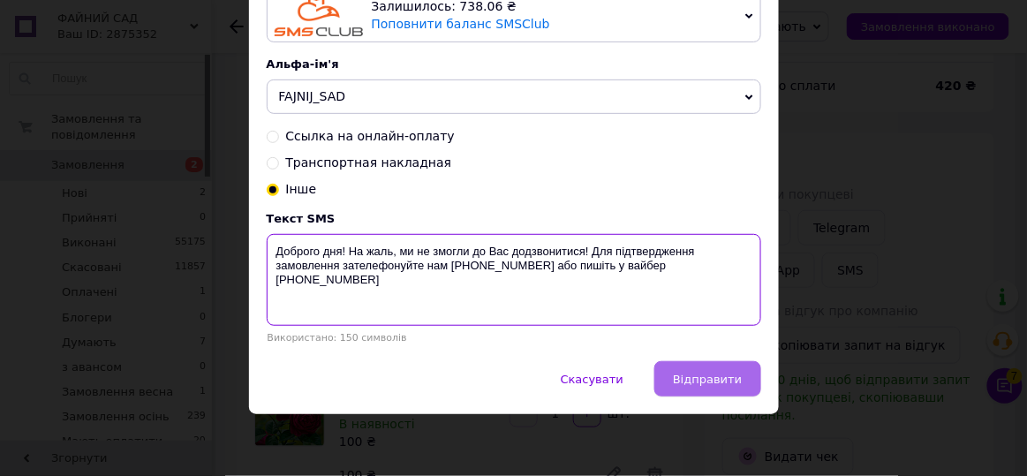
type textarea "Доброго дня! На жаль, ми не змогли до Вас додзвонитися! Для підтвердження замов…"
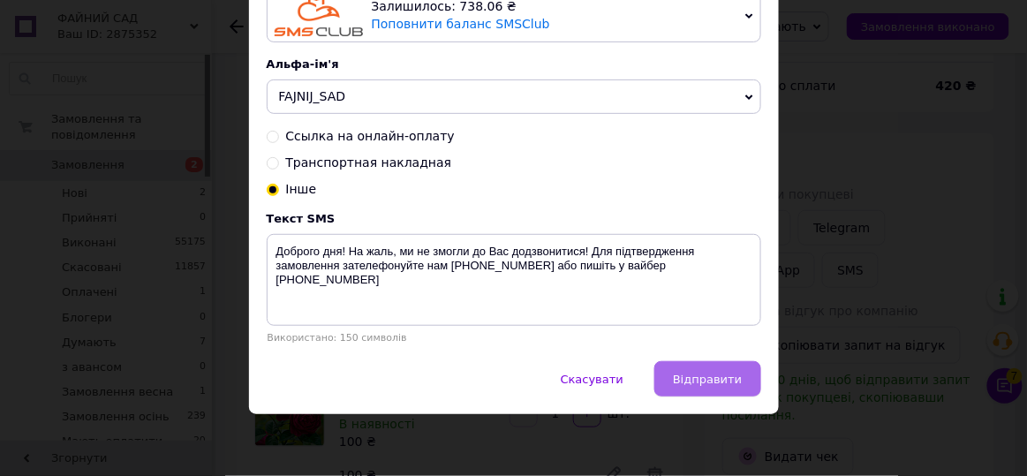
click at [712, 375] on span "Відправити" at bounding box center [707, 379] width 69 height 13
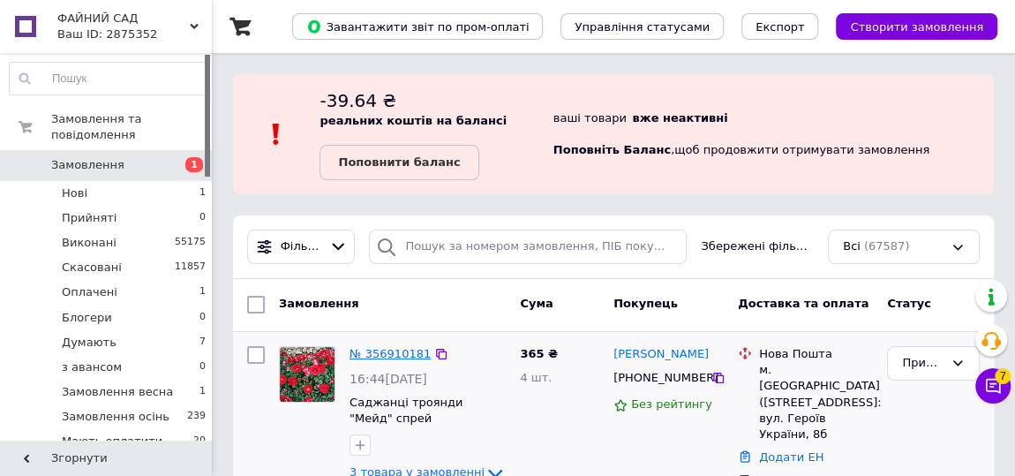
click at [385, 352] on link "№ 356910181" at bounding box center [390, 353] width 81 height 13
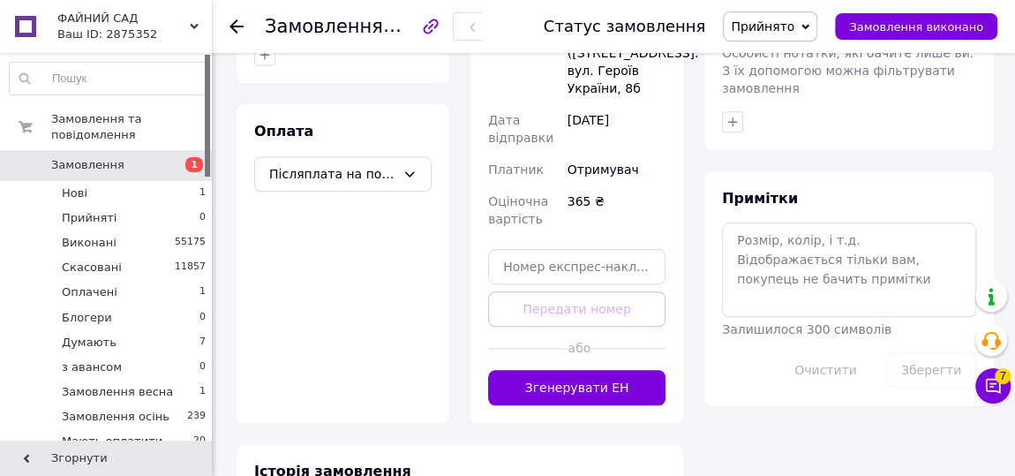
scroll to position [882, 0]
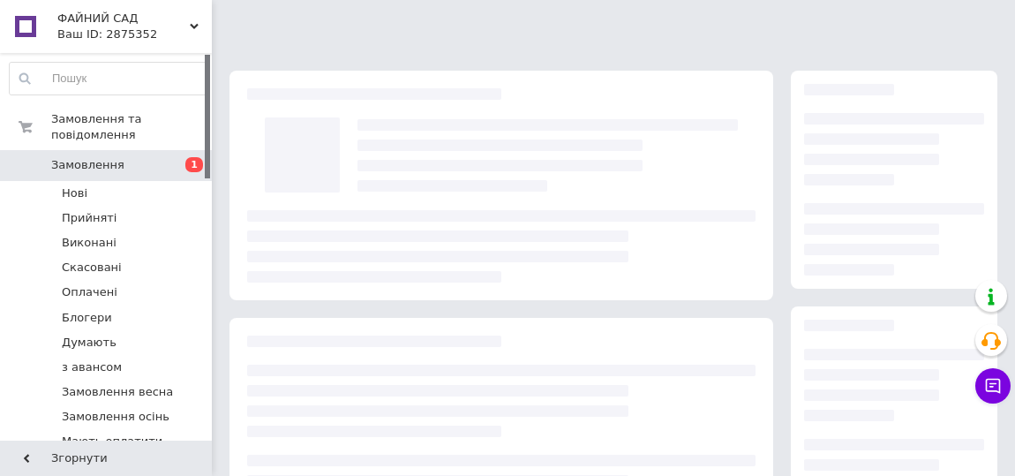
scroll to position [330, 0]
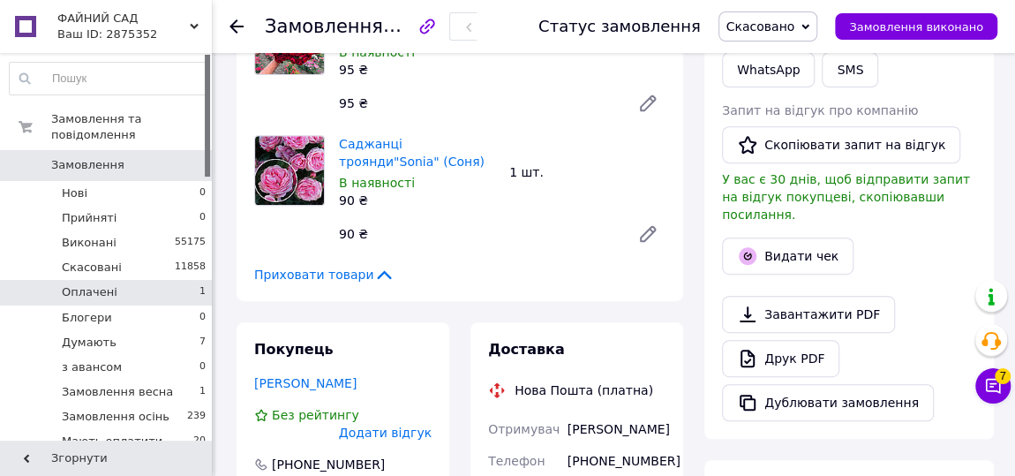
click at [176, 280] on li "Оплачені 1" at bounding box center [108, 292] width 216 height 25
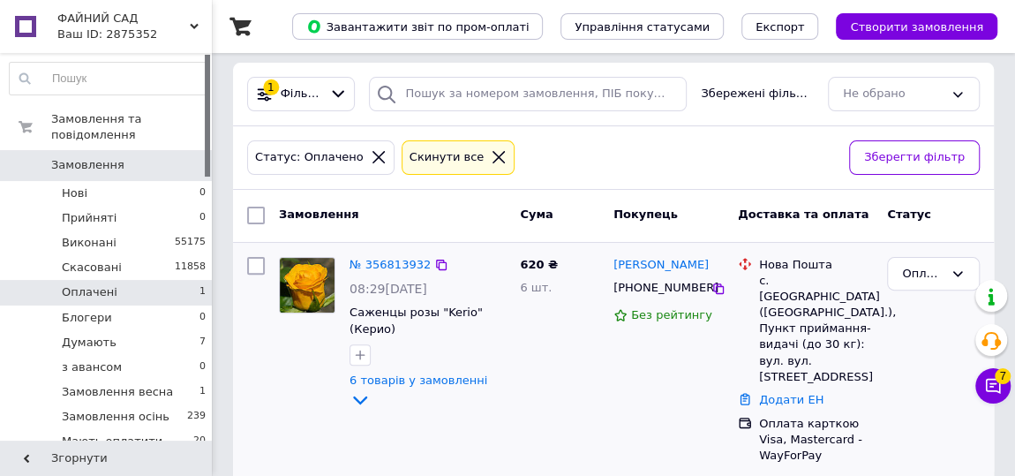
scroll to position [157, 0]
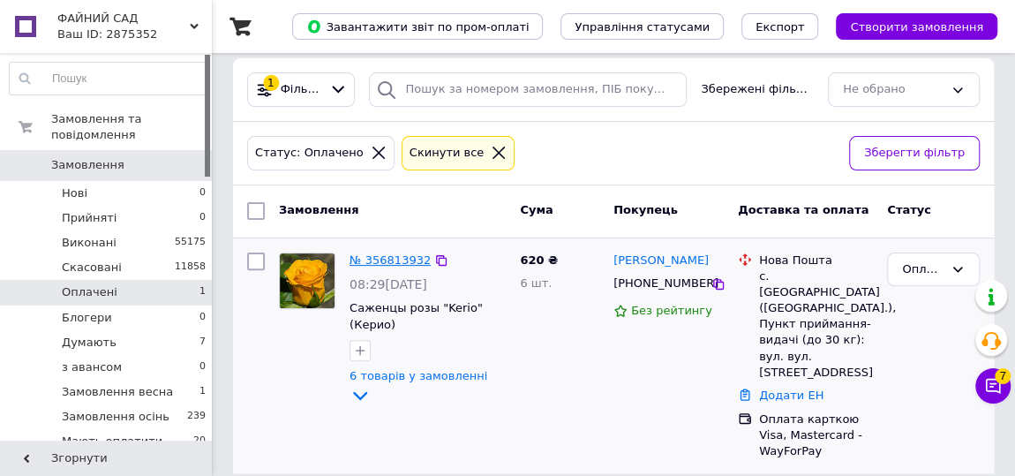
click at [379, 260] on link "№ 356813932" at bounding box center [390, 259] width 81 height 13
